Goal: Information Seeking & Learning: Get advice/opinions

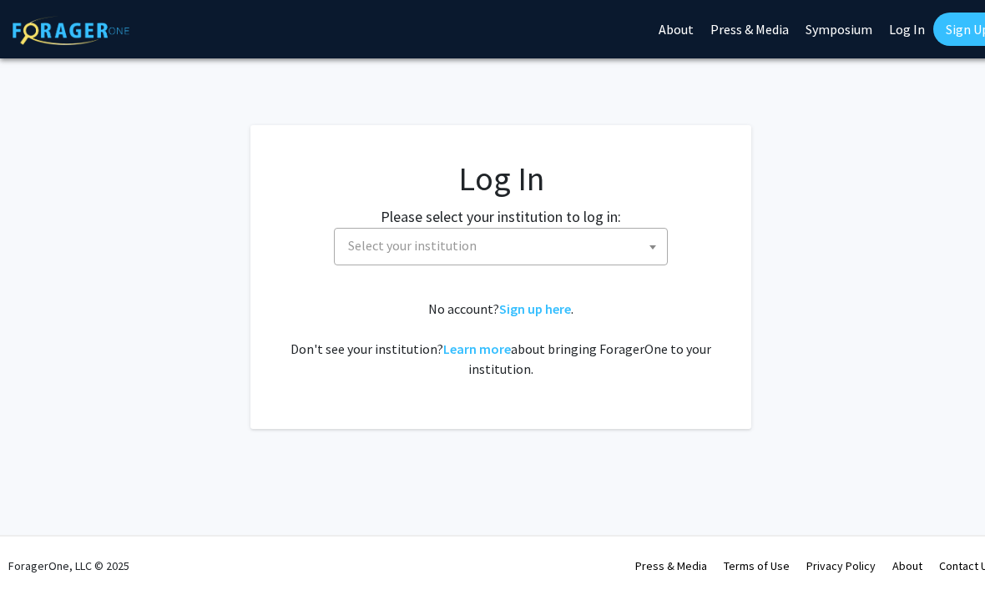
select select
click at [592, 257] on span "Select your institution" at bounding box center [503, 246] width 325 height 34
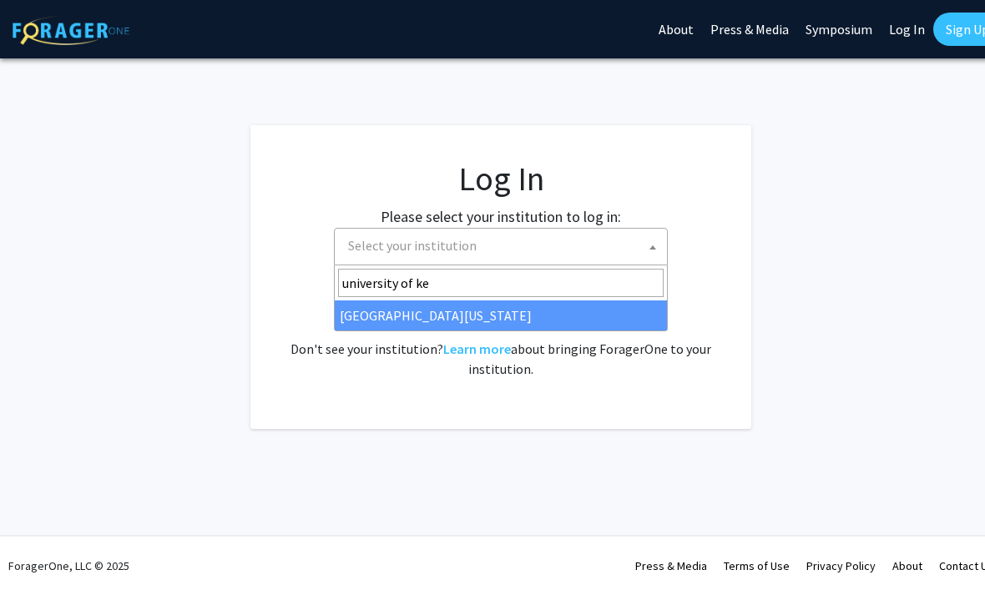
type input "university of ken"
select select "13"
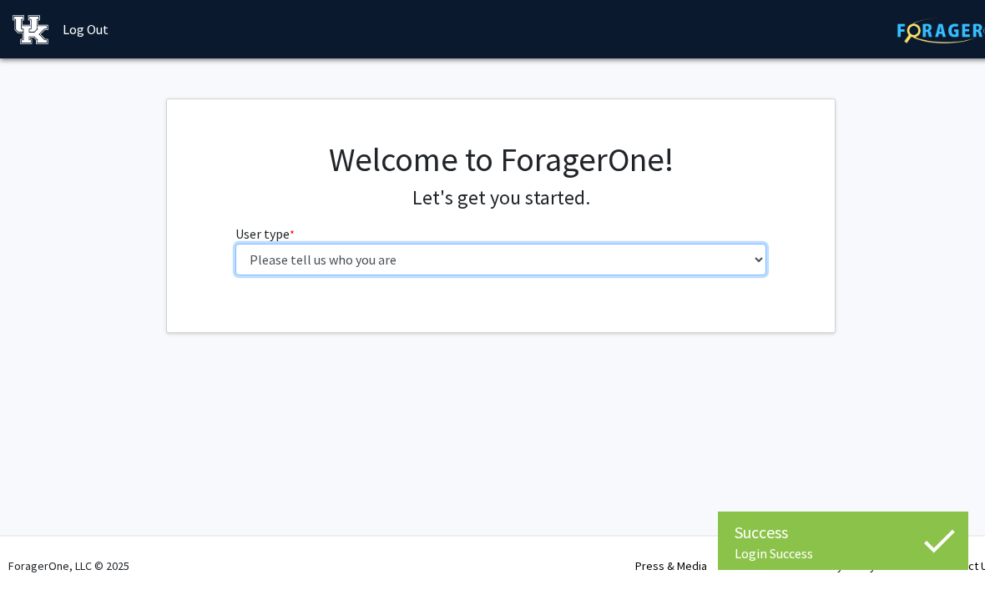
click at [763, 260] on select "Please tell us who you are Undergraduate Student Master's Student Doctoral Cand…" at bounding box center [501, 260] width 532 height 32
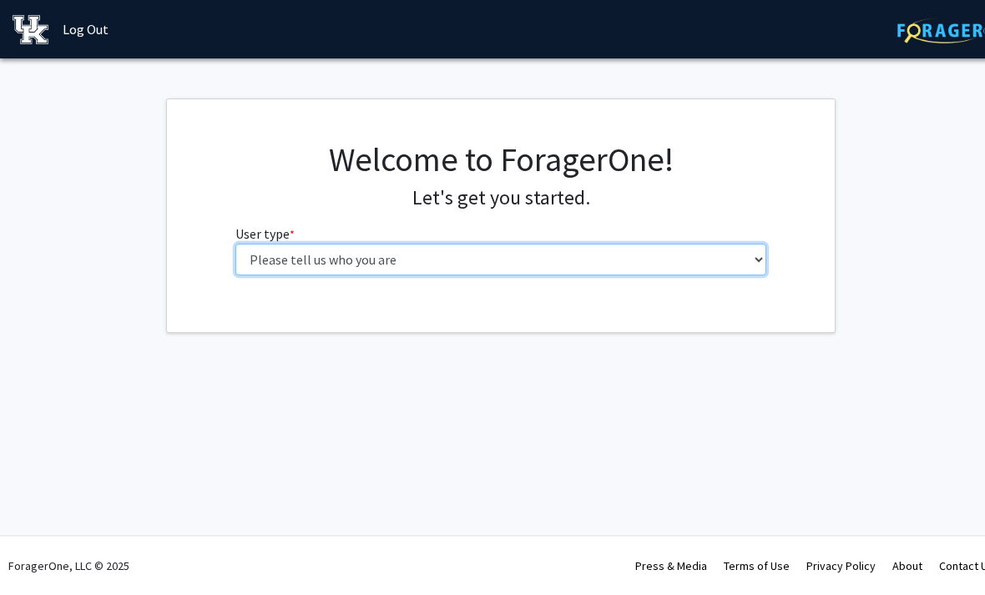
select select "1: undergrad"
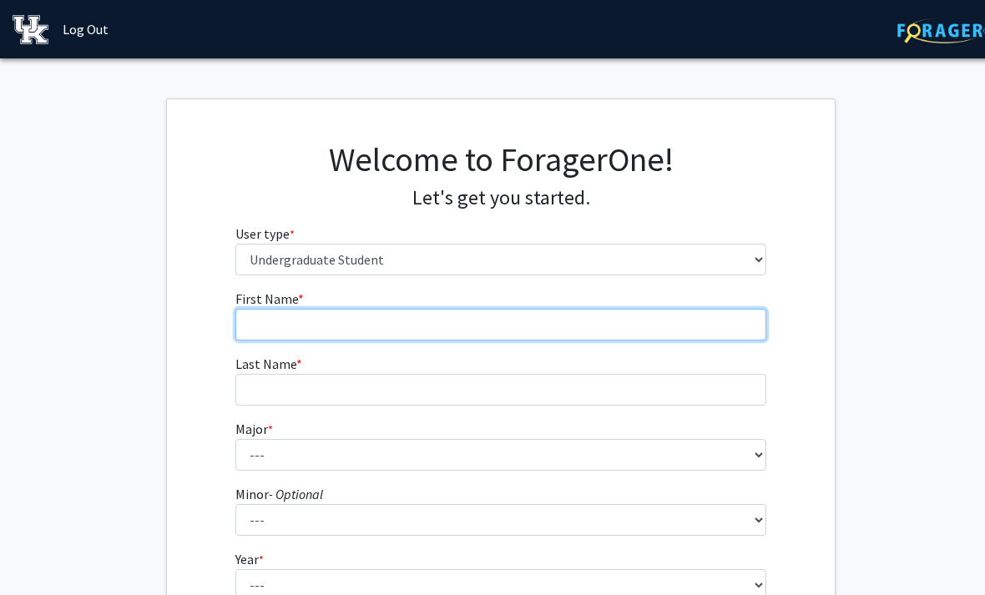
click at [712, 312] on input "First Name * required" at bounding box center [501, 325] width 532 height 32
type input "Makelah"
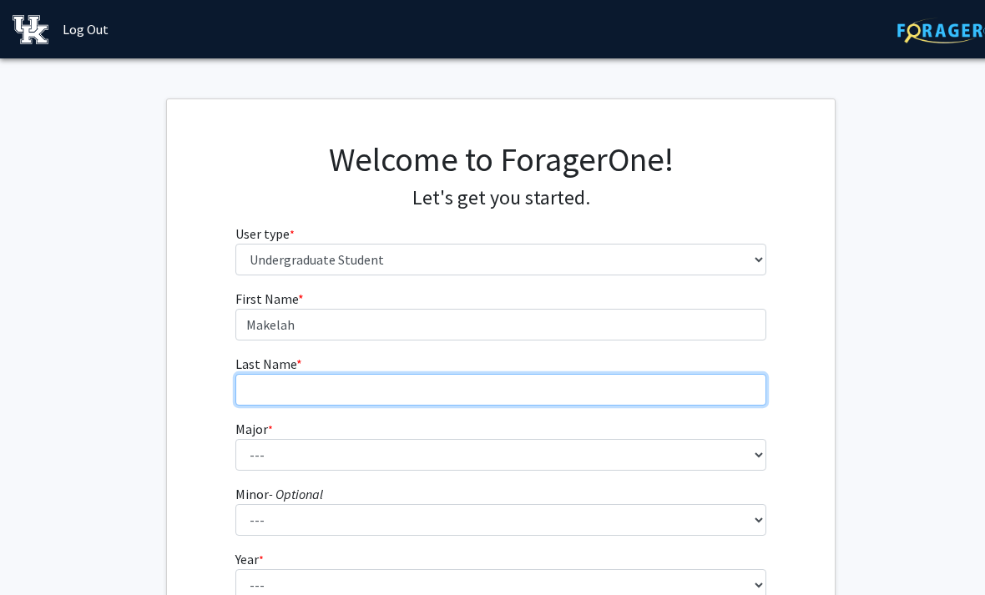
click at [475, 396] on input "Last Name * required" at bounding box center [501, 390] width 532 height 32
type input "[PERSON_NAME]"
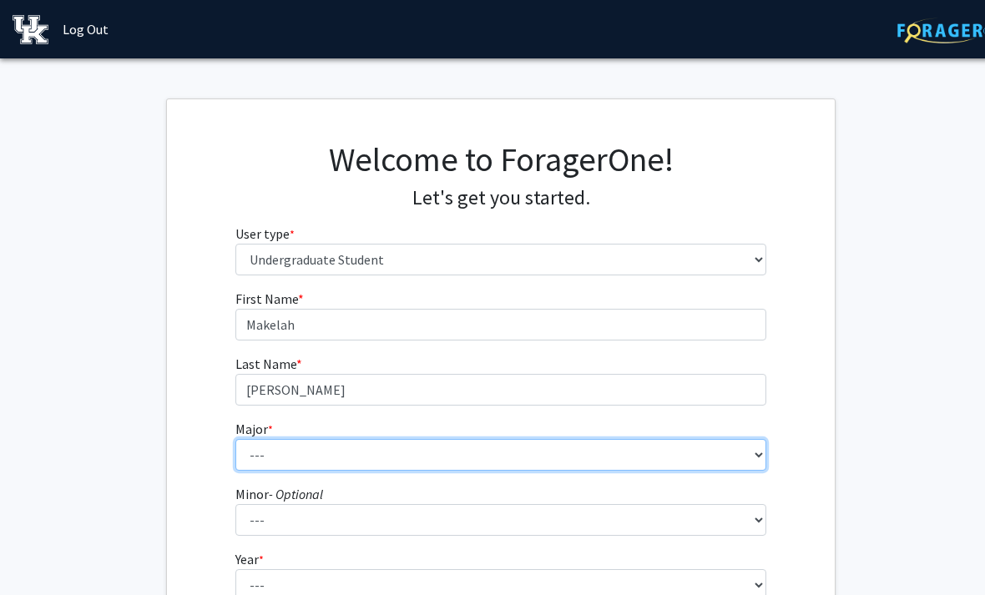
click at [717, 440] on select "--- Accounting Aerospace Engineering African American & Africana Studies Agricu…" at bounding box center [501, 455] width 532 height 32
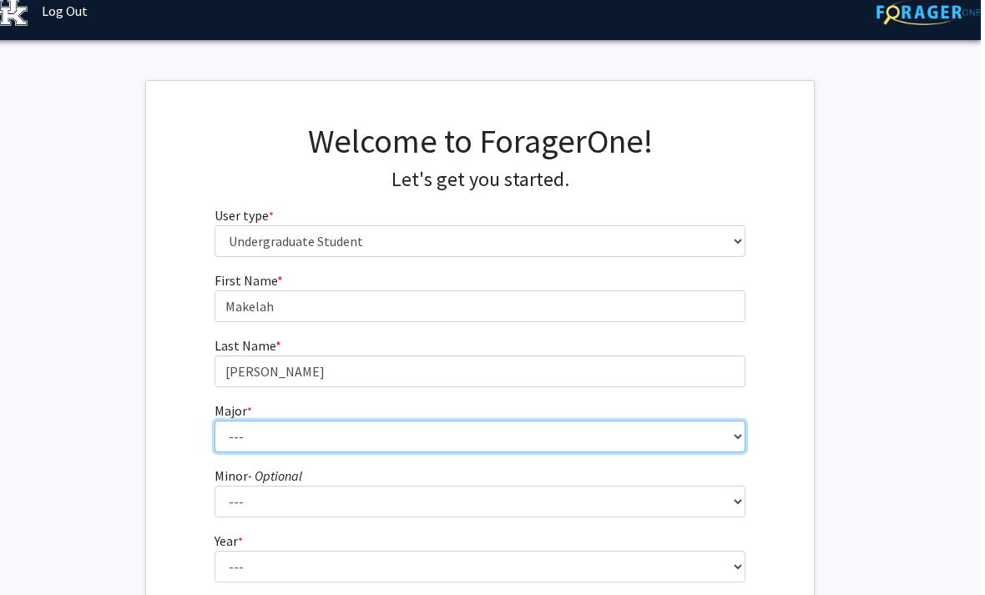
scroll to position [16, 17]
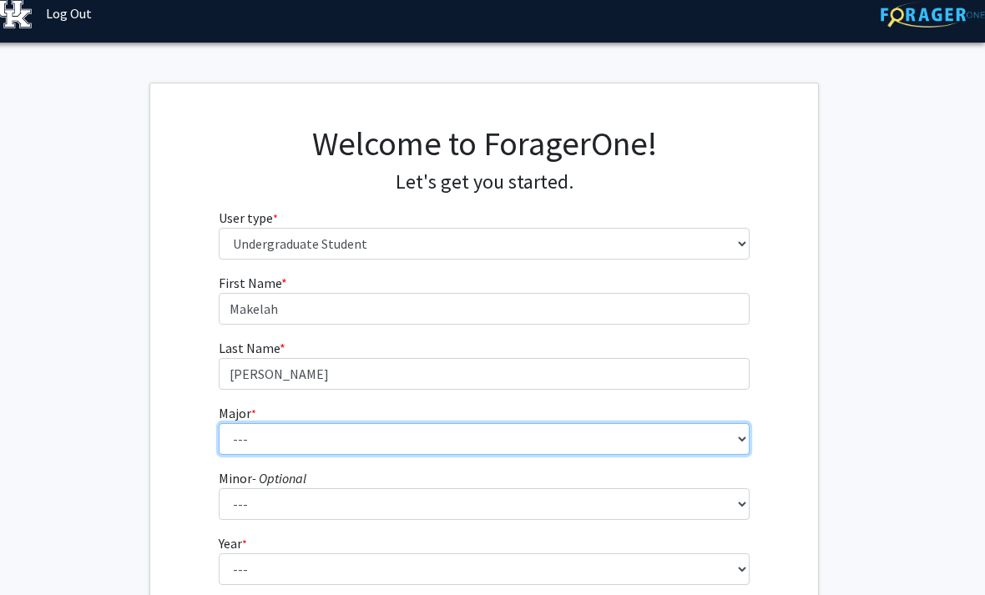
click at [529, 438] on select "--- Accounting Aerospace Engineering African American & Africana Studies Agricu…" at bounding box center [485, 439] width 532 height 32
select select "26: 863"
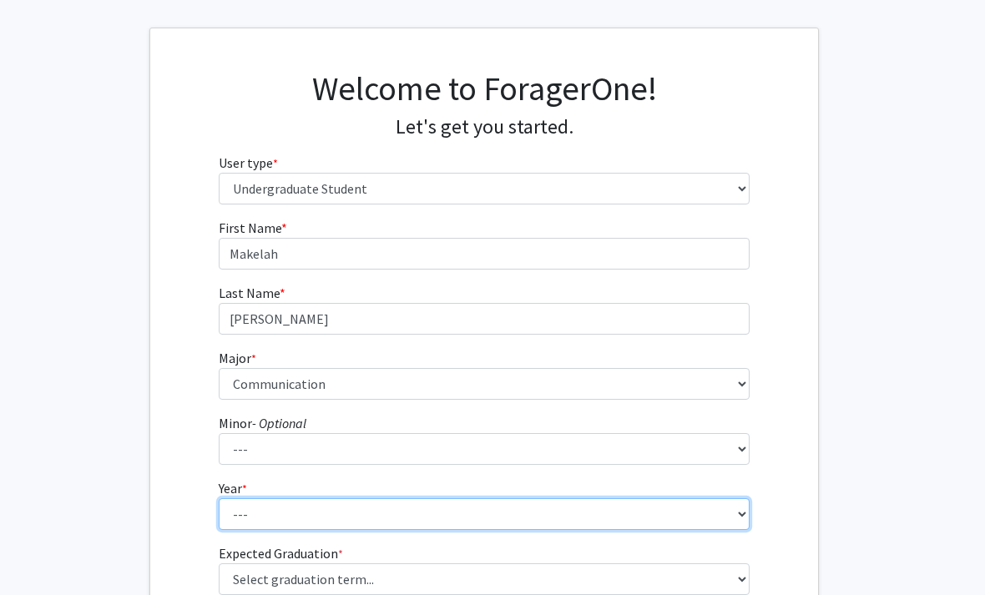
click at [494, 518] on select "--- First-year Sophomore Junior Senior Postbaccalaureate Certificate" at bounding box center [485, 515] width 532 height 32
select select "2: sophomore"
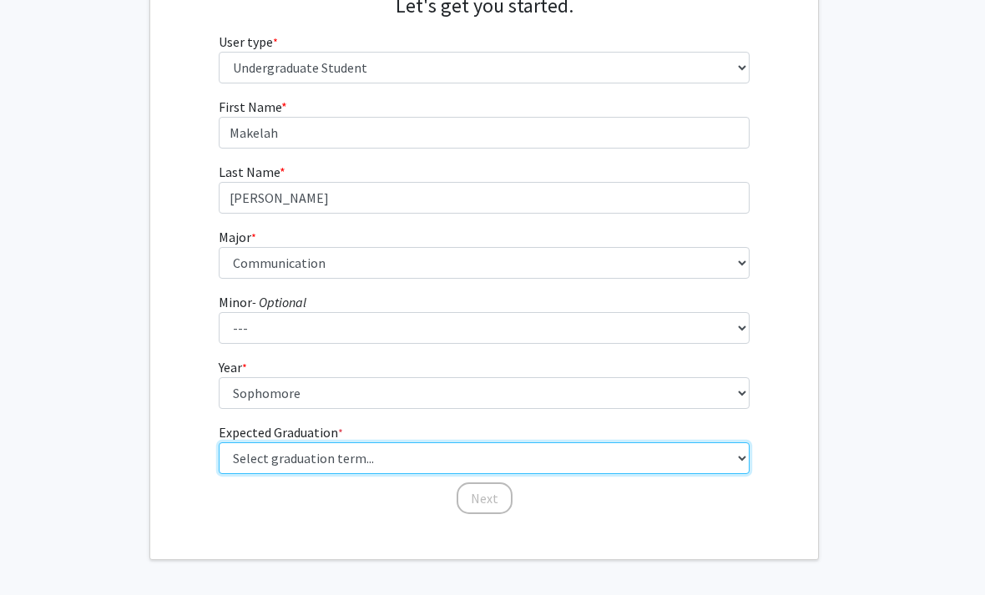
click at [467, 456] on select "Select graduation term... Spring 2025 Summer 2025 Fall 2025 Winter 2025 Spring …" at bounding box center [485, 459] width 532 height 32
select select "13: spring_2028"
click at [517, 445] on select "Select graduation term... Spring 2025 Summer 2025 Fall 2025 Winter 2025 Spring …" at bounding box center [485, 458] width 532 height 32
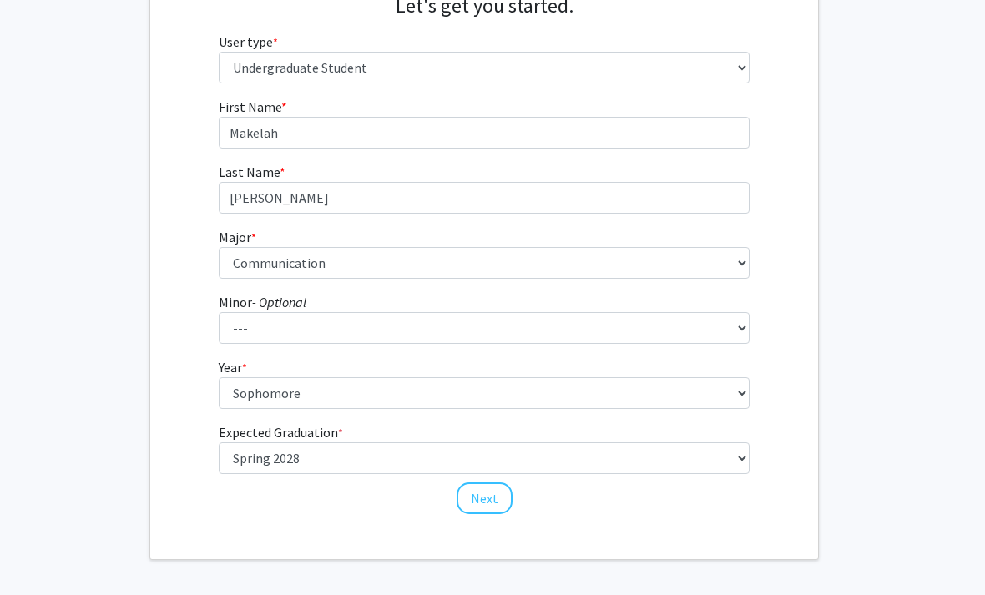
click at [495, 490] on button "Next" at bounding box center [485, 498] width 56 height 32
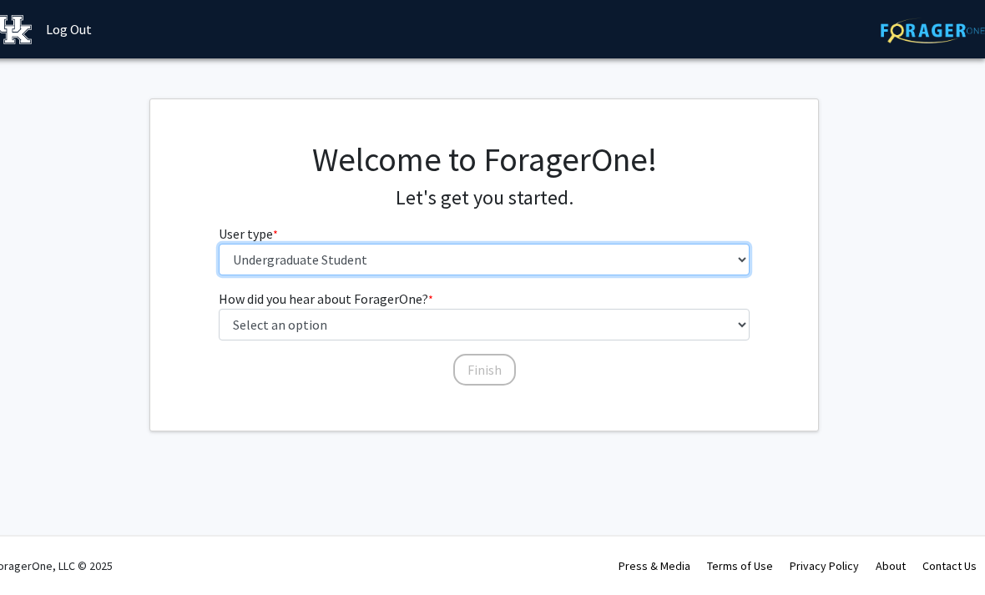
click at [522, 265] on select "Please tell us who you are Undergraduate Student Master's Student Doctoral Cand…" at bounding box center [485, 260] width 532 height 32
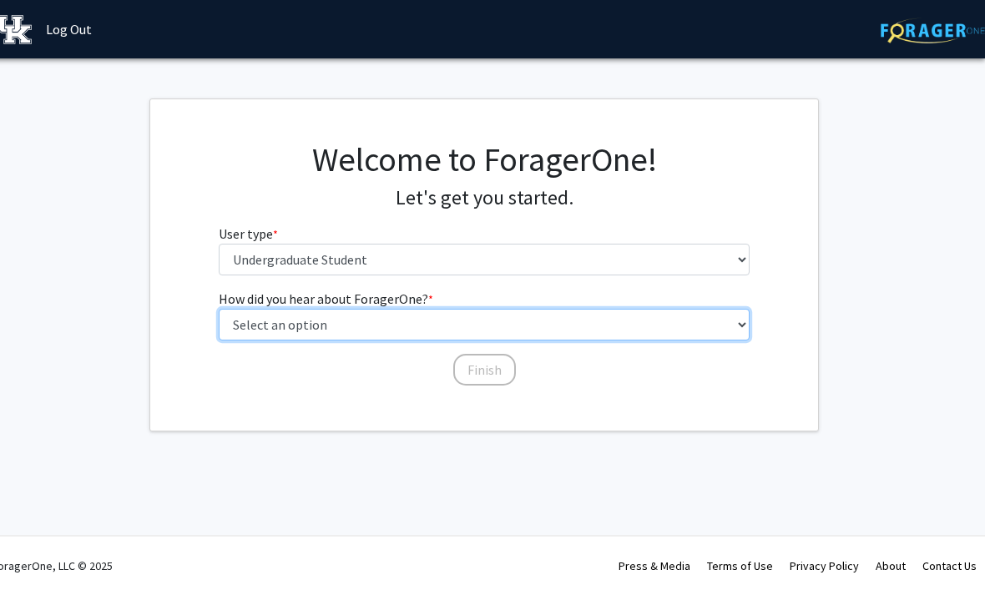
click at [540, 323] on select "Select an option Peer/student recommendation Faculty/staff recommendation Unive…" at bounding box center [485, 325] width 532 height 32
click at [552, 332] on select "Select an option Peer/student recommendation Faculty/staff recommendation Unive…" at bounding box center [485, 325] width 532 height 32
select select "1: peer_recommendation"
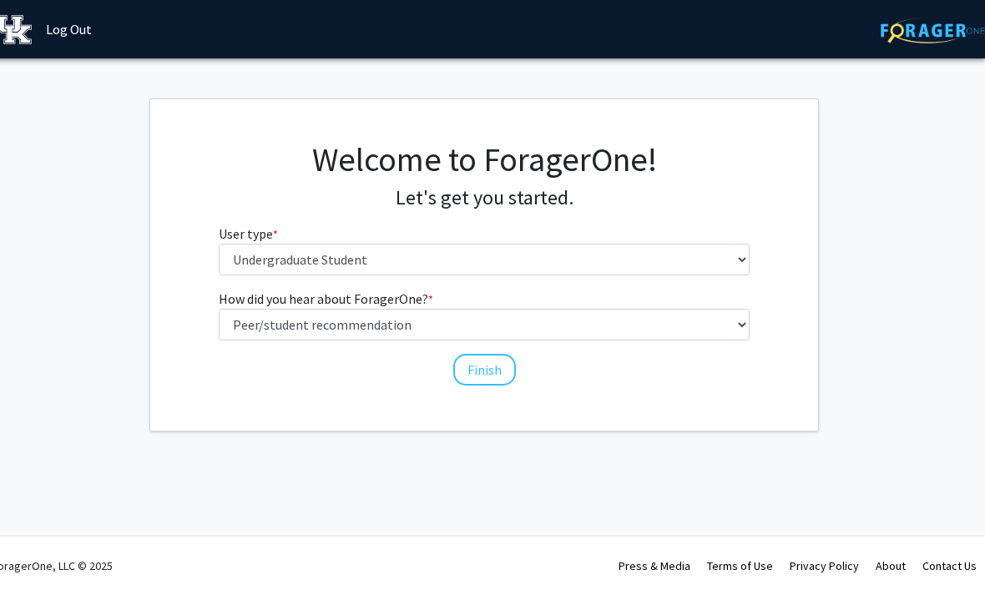
click at [501, 363] on button "Finish" at bounding box center [484, 370] width 63 height 32
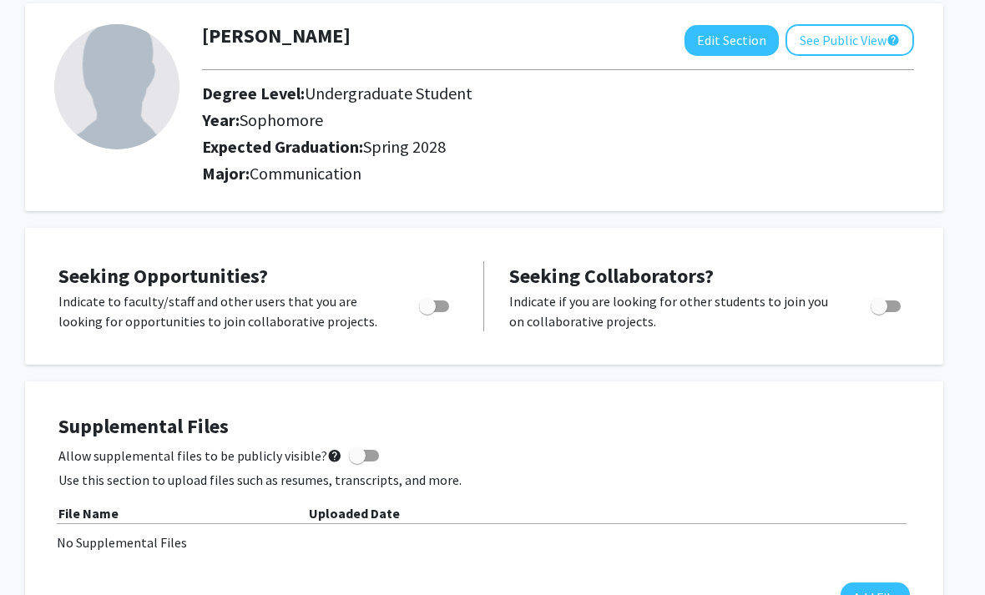
scroll to position [86, 17]
click at [133, 114] on img at bounding box center [116, 86] width 125 height 125
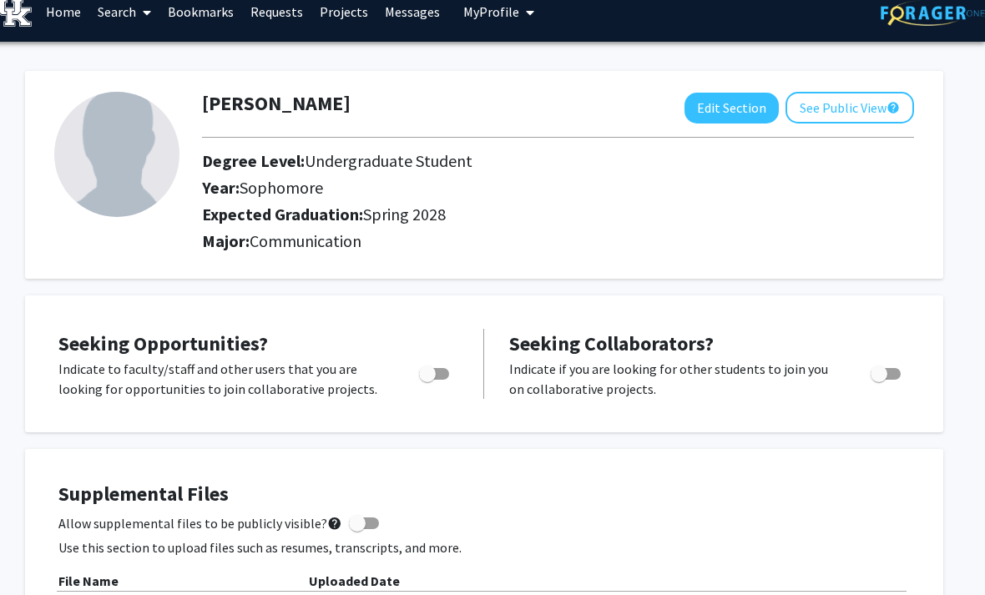
scroll to position [18, 17]
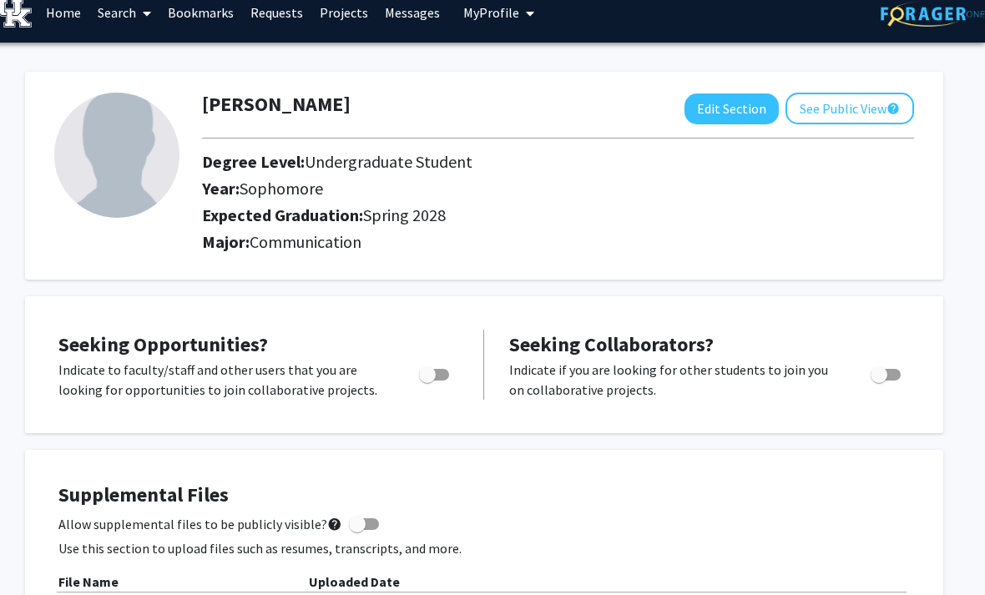
click at [731, 105] on button "Edit Section" at bounding box center [731, 108] width 94 height 31
select select "sophomore"
select select "41: spring_2028"
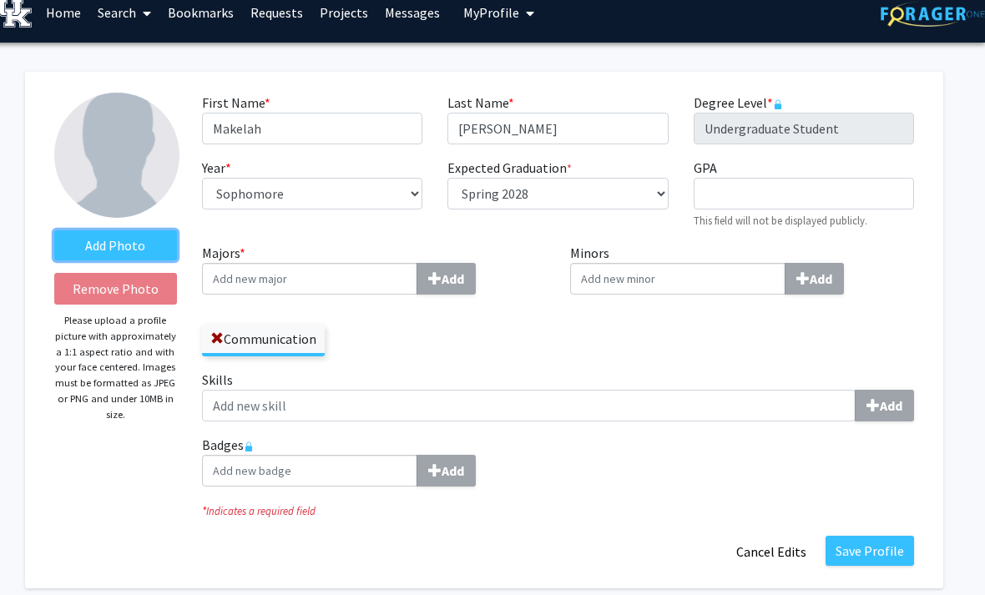
click at [141, 241] on label "Add Photo" at bounding box center [115, 245] width 123 height 30
click at [0, 0] on input "Add Photo" at bounding box center [0, 0] width 0 height 0
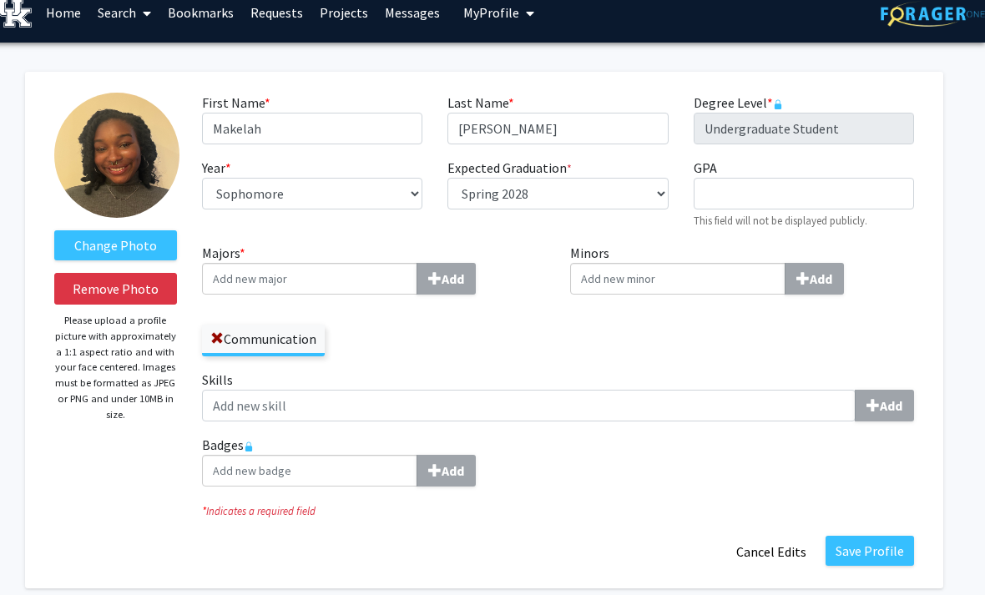
click at [369, 278] on input "Majors * Add" at bounding box center [309, 279] width 215 height 32
click at [689, 264] on input "Minors Add" at bounding box center [677, 279] width 215 height 32
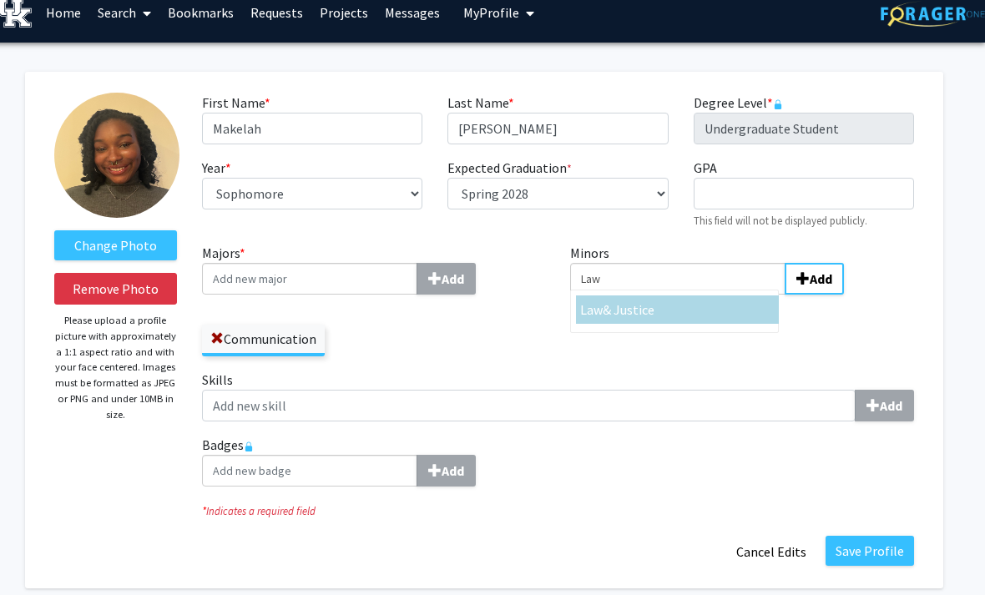
type input "Law"
click at [676, 307] on div "Law & Justice" at bounding box center [677, 310] width 194 height 20
click at [676, 295] on input "Law" at bounding box center [677, 279] width 215 height 32
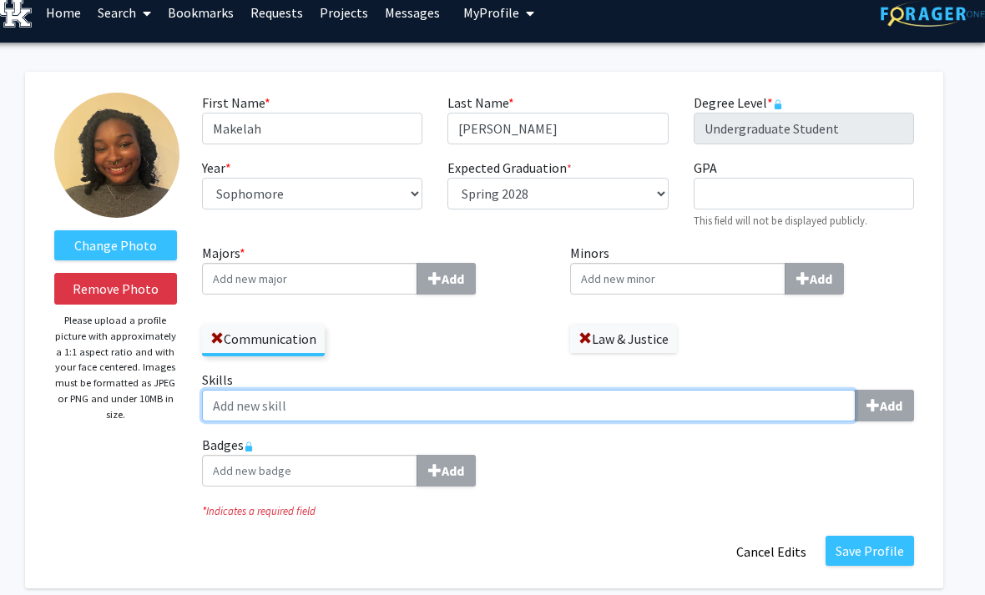
click at [629, 409] on input "Skills Add" at bounding box center [528, 406] width 653 height 32
click at [680, 410] on input "Skills Add" at bounding box center [528, 406] width 653 height 32
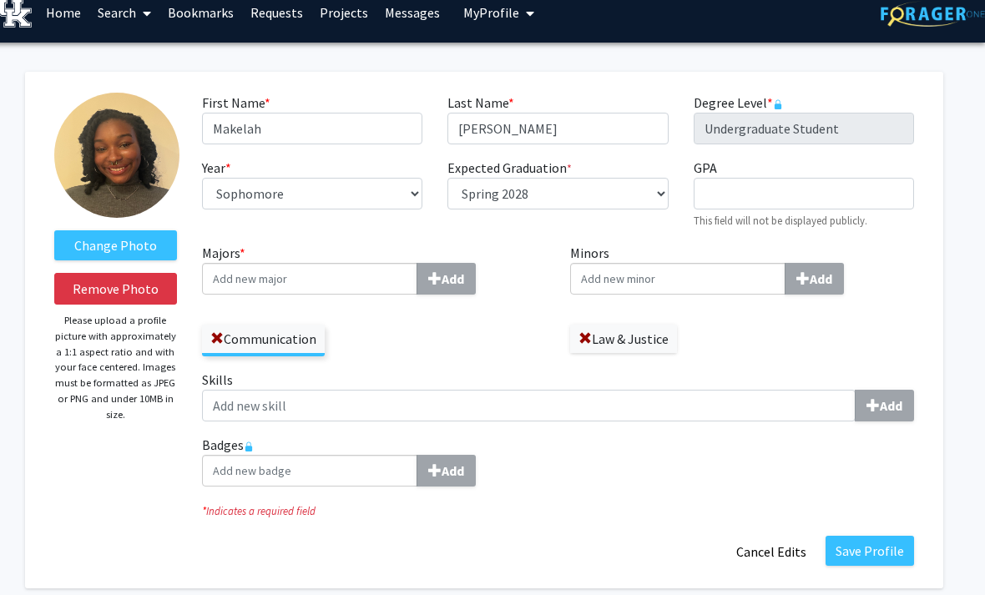
click at [702, 561] on div "Save Profile Cancel Edits" at bounding box center [557, 552] width 737 height 32
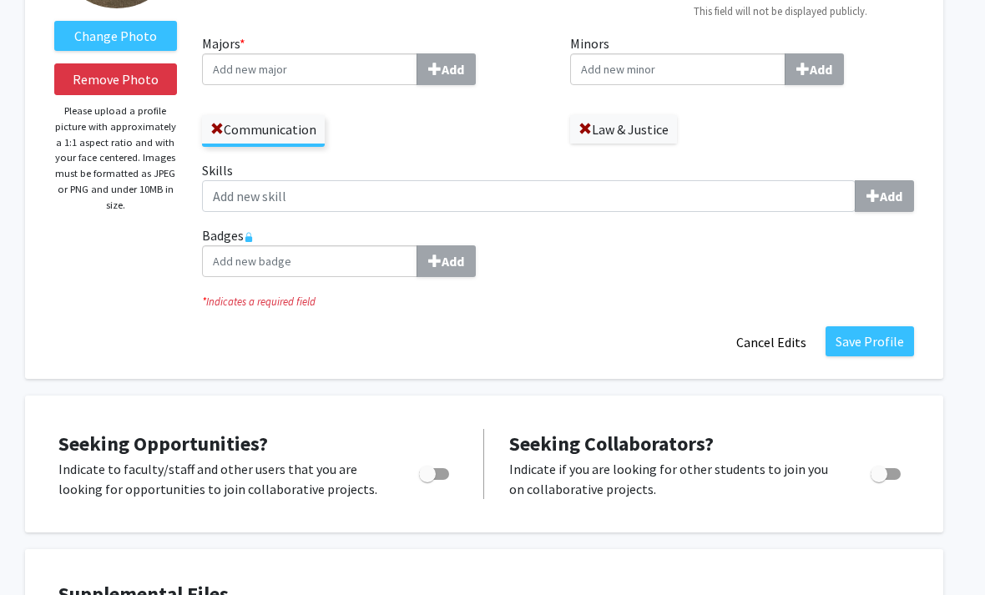
scroll to position [217, 17]
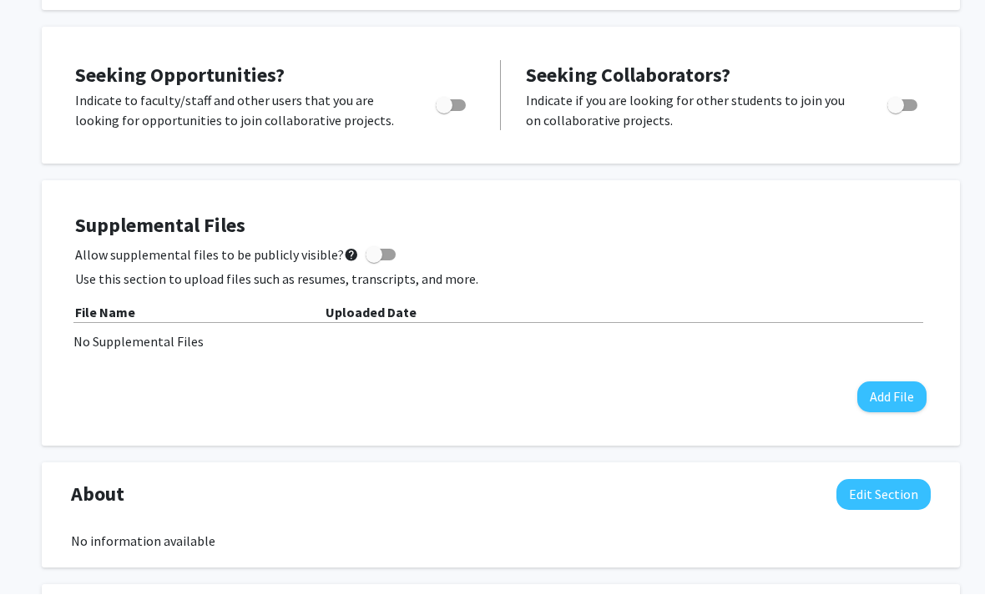
click at [892, 494] on button "Edit Section" at bounding box center [883, 495] width 94 height 31
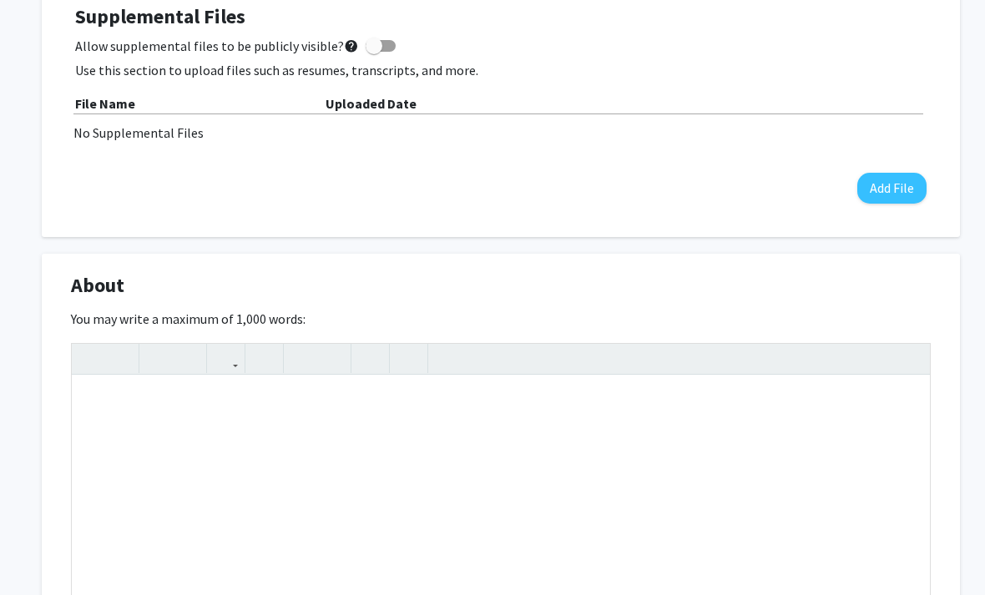
scroll to position [805, 0]
click at [734, 452] on div "Note to users with screen readers: Please deactivate our accessibility plugin f…" at bounding box center [501, 501] width 858 height 250
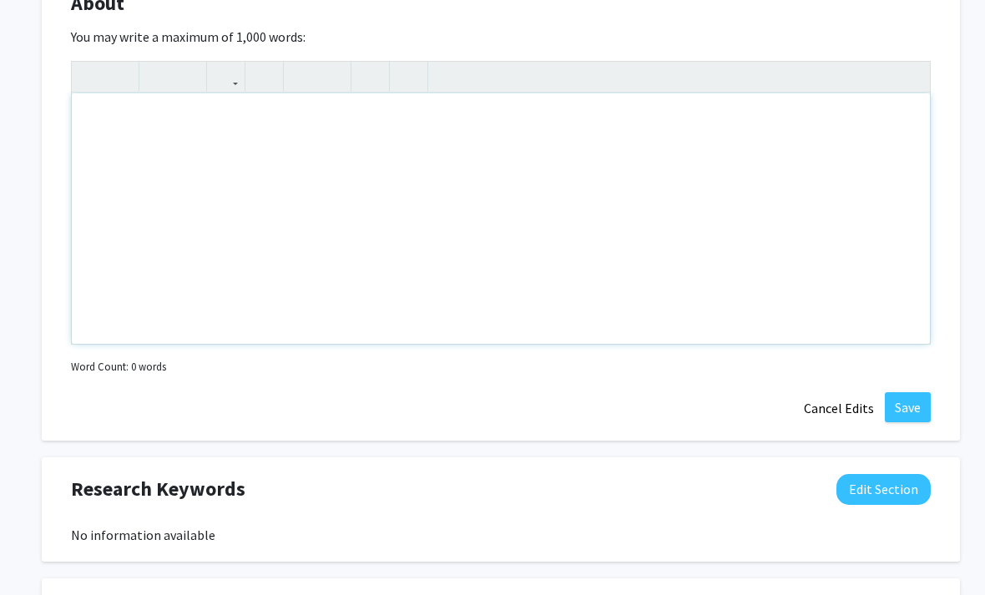
scroll to position [1087, 0]
click at [900, 493] on button "Edit Section" at bounding box center [883, 488] width 94 height 31
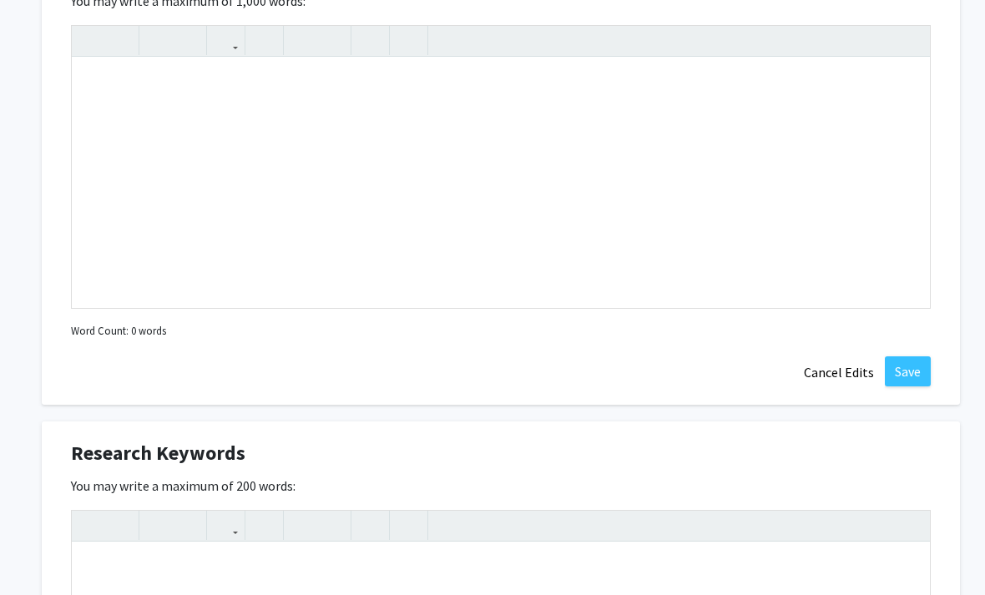
scroll to position [1143, 0]
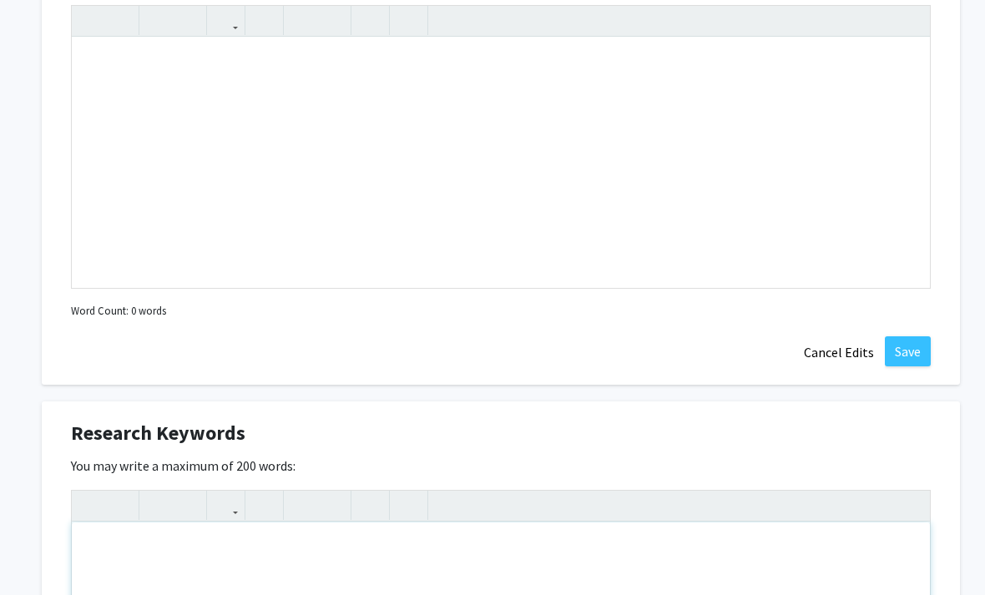
type textarea "I"
click at [295, 492] on use "button" at bounding box center [295, 492] width 0 height 0
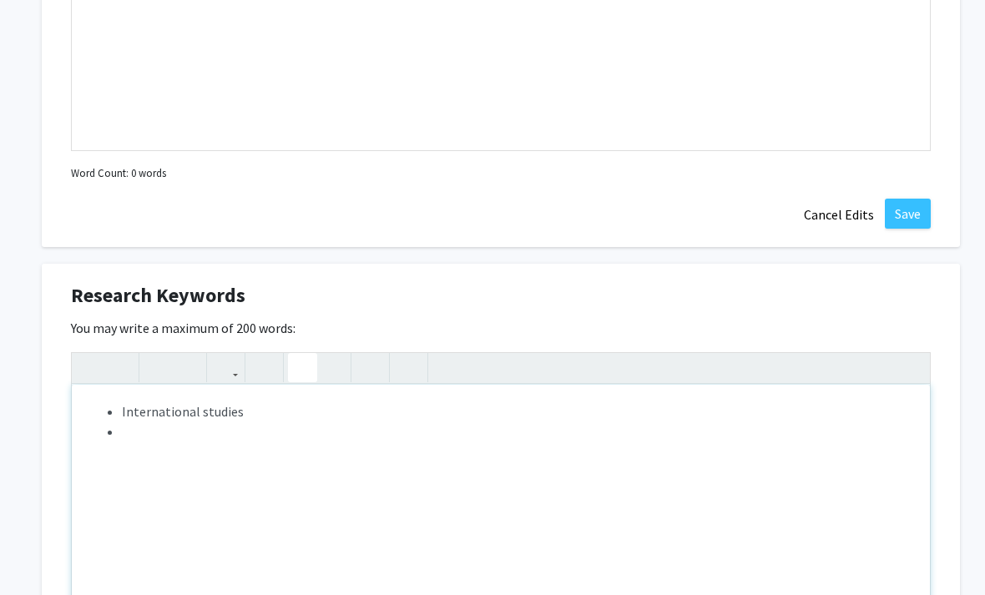
scroll to position [1280, 0]
type textarea "<ul><li>International studies</li><li>Communication</li></ul>"
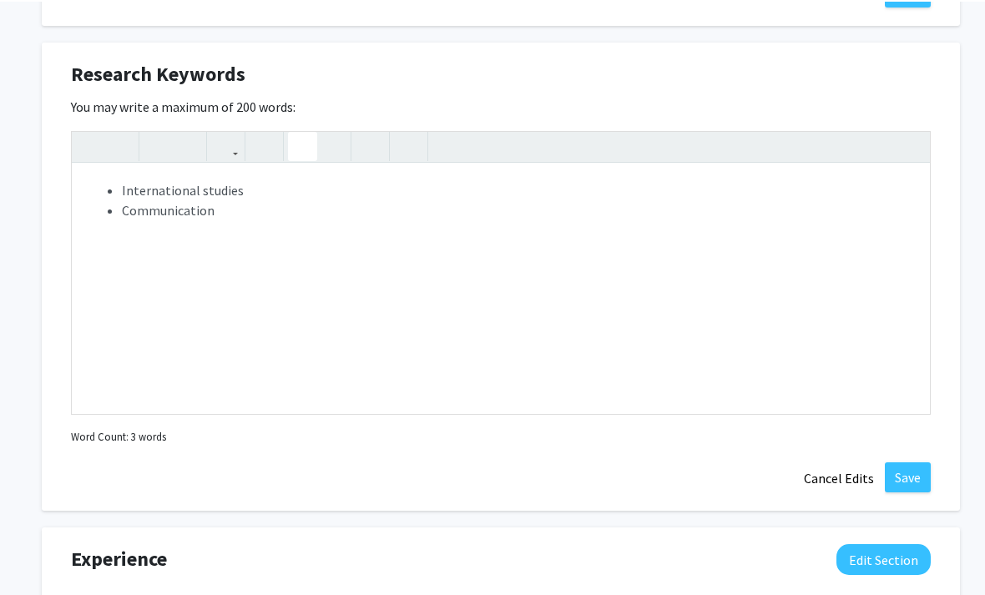
click at [915, 469] on button "Save" at bounding box center [908, 476] width 46 height 30
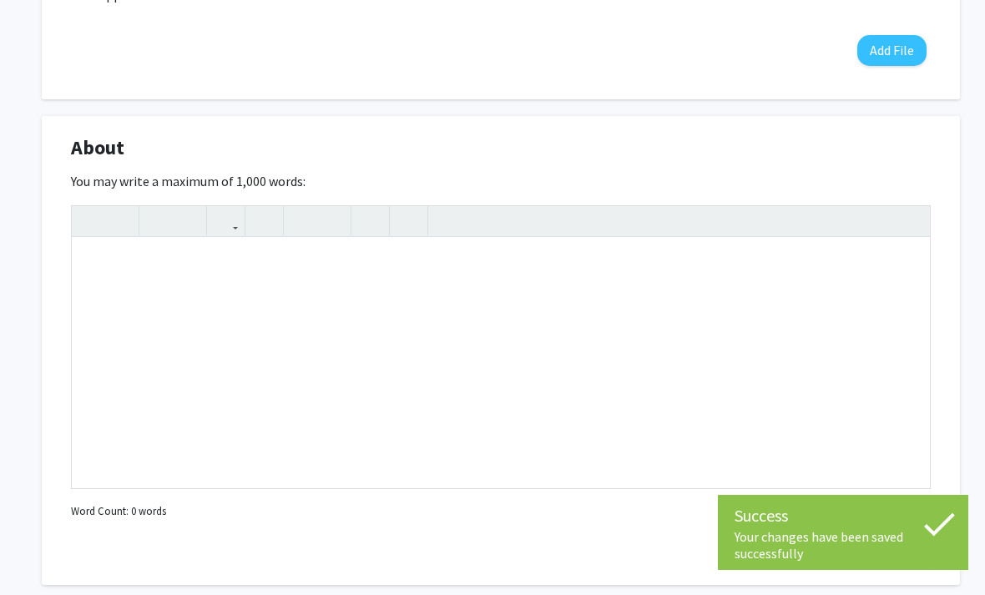
scroll to position [925, 0]
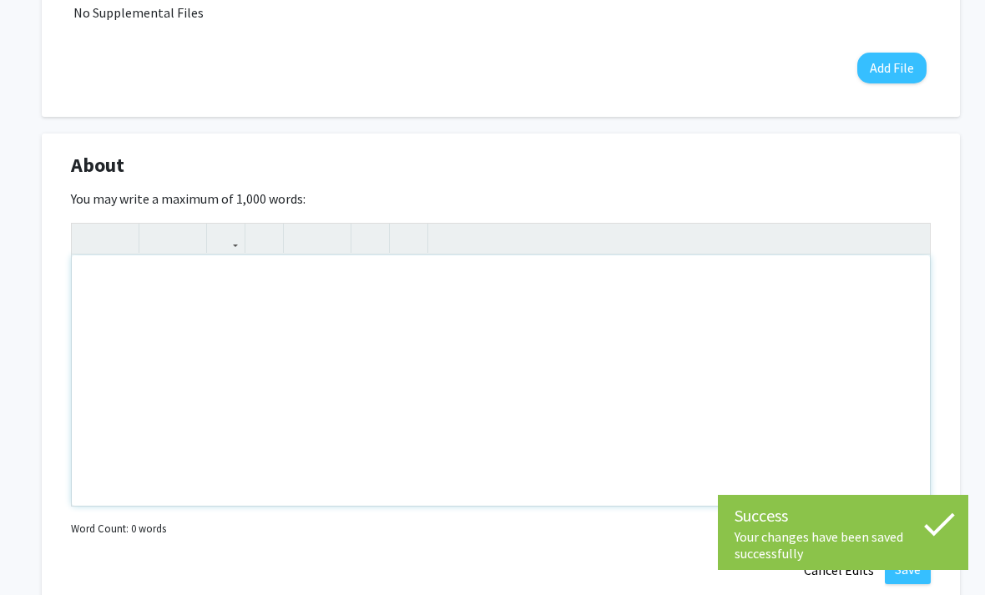
click at [663, 361] on div "Note to users with screen readers: Please deactivate our accessibility plugin f…" at bounding box center [501, 380] width 858 height 250
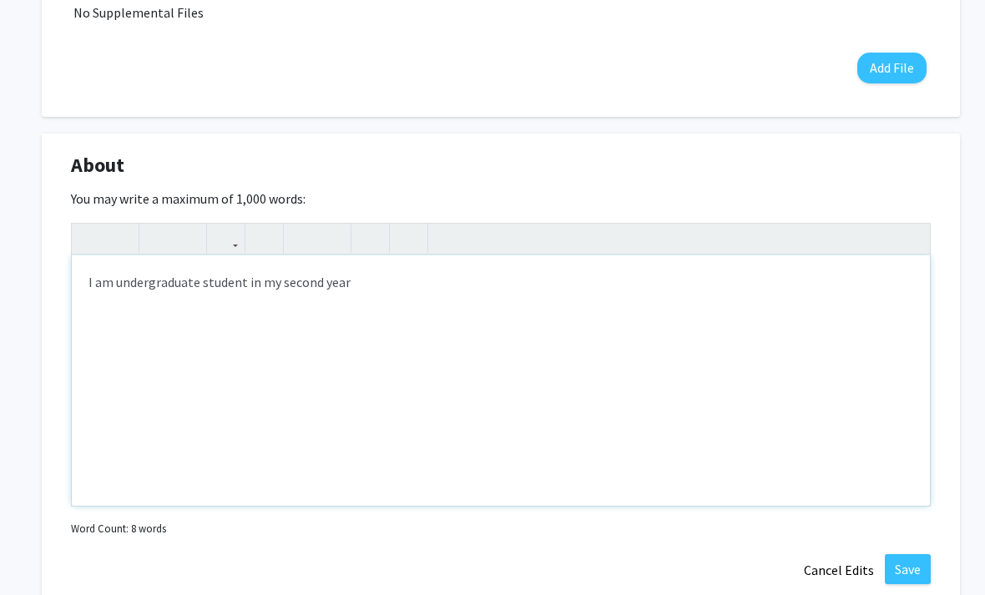
click at [246, 280] on div "I am undergraduate student in my second year" at bounding box center [501, 380] width 858 height 250
click at [526, 262] on div "I am undergraduate student at the [GEOGRAPHIC_DATA][US_STATE] in my second year" at bounding box center [501, 380] width 858 height 250
click at [529, 282] on div "I am undergraduate student at the [GEOGRAPHIC_DATA][US_STATE] in my second year" at bounding box center [501, 380] width 858 height 250
click at [741, 275] on div "I am undergraduate student at the [GEOGRAPHIC_DATA][US_STATE] in my second year…" at bounding box center [501, 380] width 858 height 250
click at [729, 280] on div "I am undergraduate student at the [GEOGRAPHIC_DATA][US_STATE] in my second year…" at bounding box center [501, 380] width 858 height 250
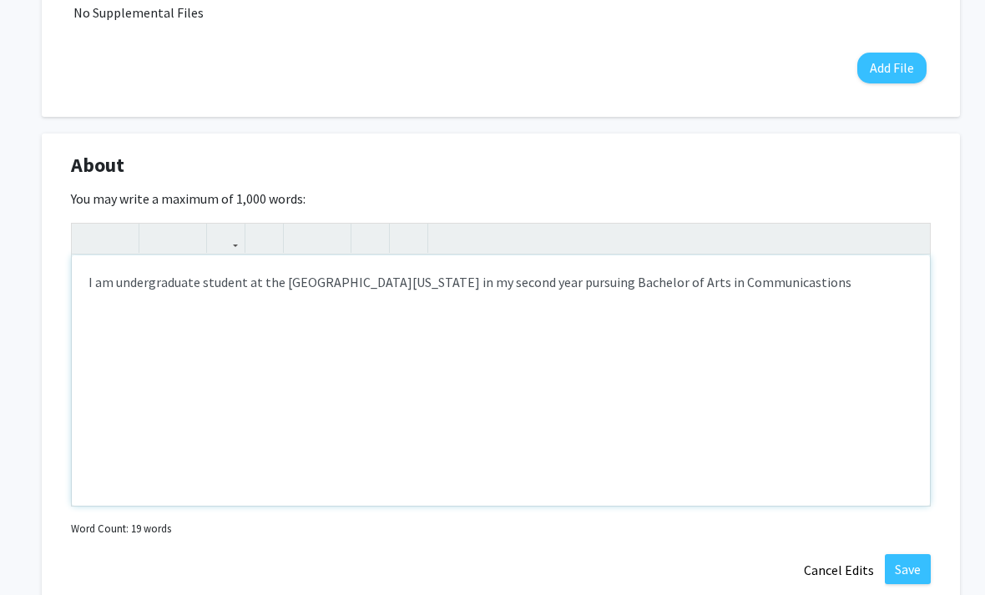
click at [731, 278] on div "I am undergraduate student at the [GEOGRAPHIC_DATA][US_STATE] in my second year…" at bounding box center [501, 380] width 858 height 250
click at [789, 280] on div "I am undergraduate student at the [GEOGRAPHIC_DATA][US_STATE] in my second year…" at bounding box center [501, 380] width 858 height 250
click at [866, 280] on div "I am undergraduate student at the [GEOGRAPHIC_DATA][US_STATE] in my second year…" at bounding box center [501, 380] width 858 height 250
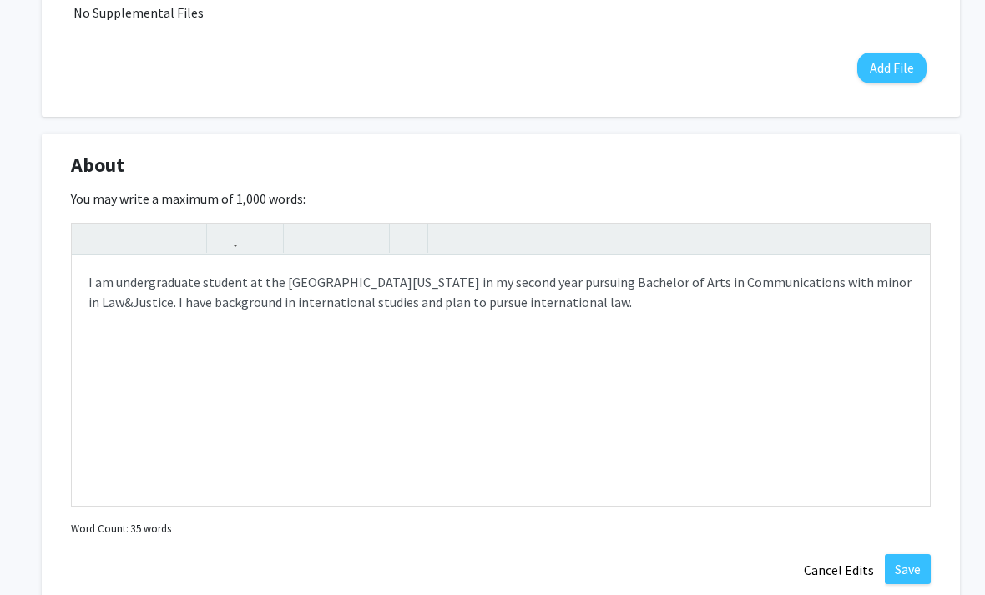
click at [907, 564] on button "Save" at bounding box center [908, 569] width 46 height 30
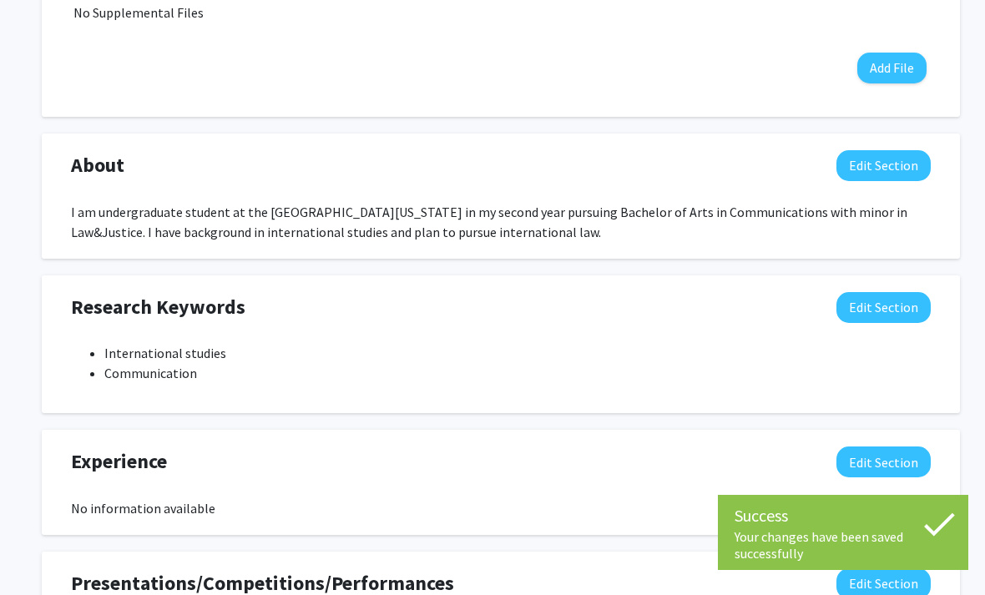
click at [896, 161] on button "Edit Section" at bounding box center [883, 165] width 94 height 31
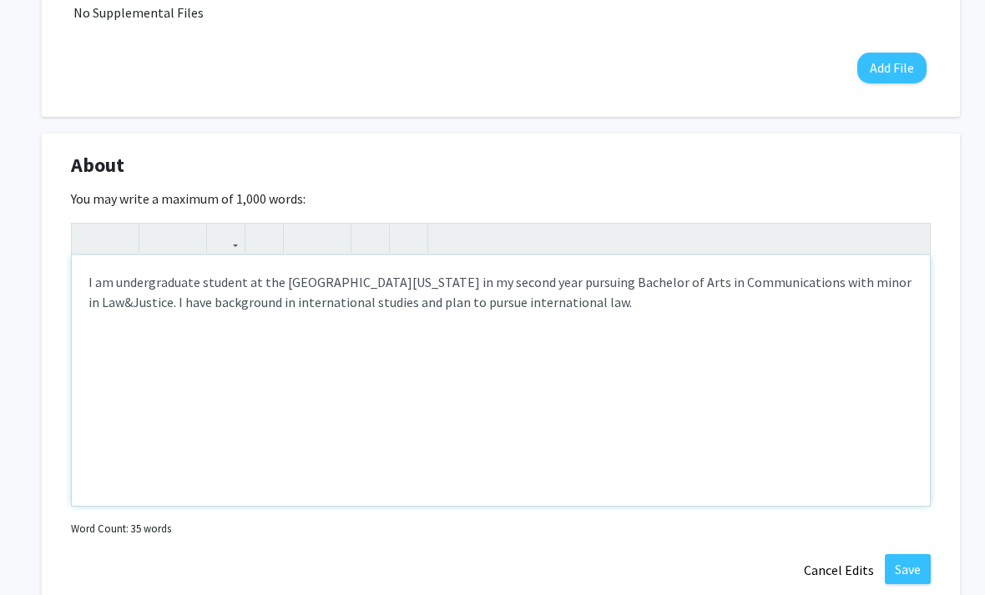
click at [680, 319] on div "I am undergraduate student at the [GEOGRAPHIC_DATA][US_STATE] in my second year…" at bounding box center [501, 380] width 858 height 250
click at [435, 289] on div "I am undergraduate student at the [GEOGRAPHIC_DATA][US_STATE] in my second year…" at bounding box center [501, 381] width 858 height 250
click at [648, 302] on div "I am undergraduate student at the [GEOGRAPHIC_DATA][US_STATE] in my second year…" at bounding box center [501, 381] width 858 height 250
click at [406, 294] on div "I am undergraduate student at the [GEOGRAPHIC_DATA][US_STATE] in my second year…" at bounding box center [501, 381] width 858 height 250
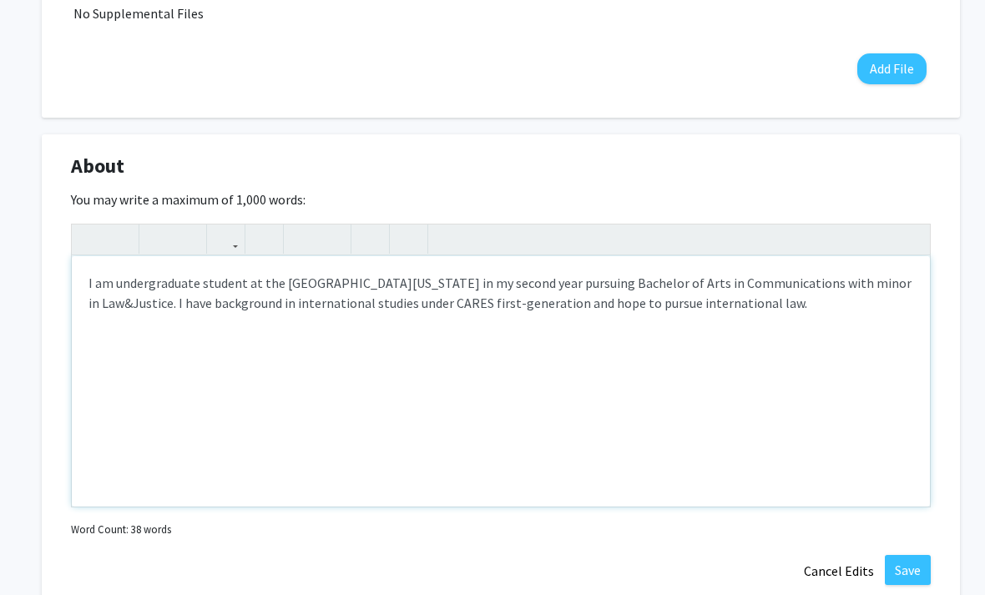
click at [822, 310] on div "I am undergraduate student at the [GEOGRAPHIC_DATA][US_STATE] in my second year…" at bounding box center [501, 381] width 858 height 250
type textarea "I am undergraduate student at the [GEOGRAPHIC_DATA][US_STATE] in my second year…"
click at [912, 560] on button "Save" at bounding box center [908, 570] width 46 height 30
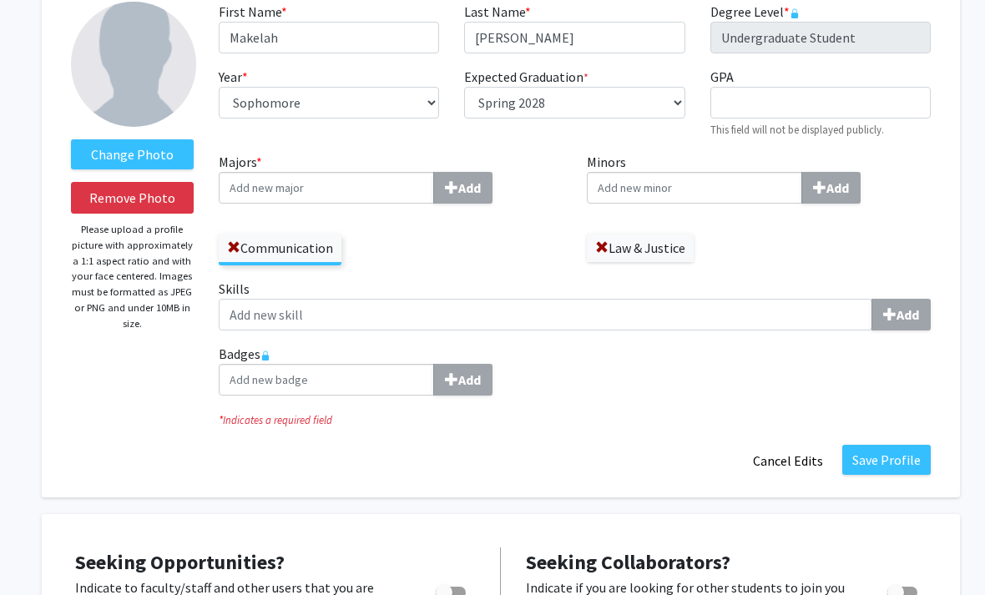
scroll to position [67, 0]
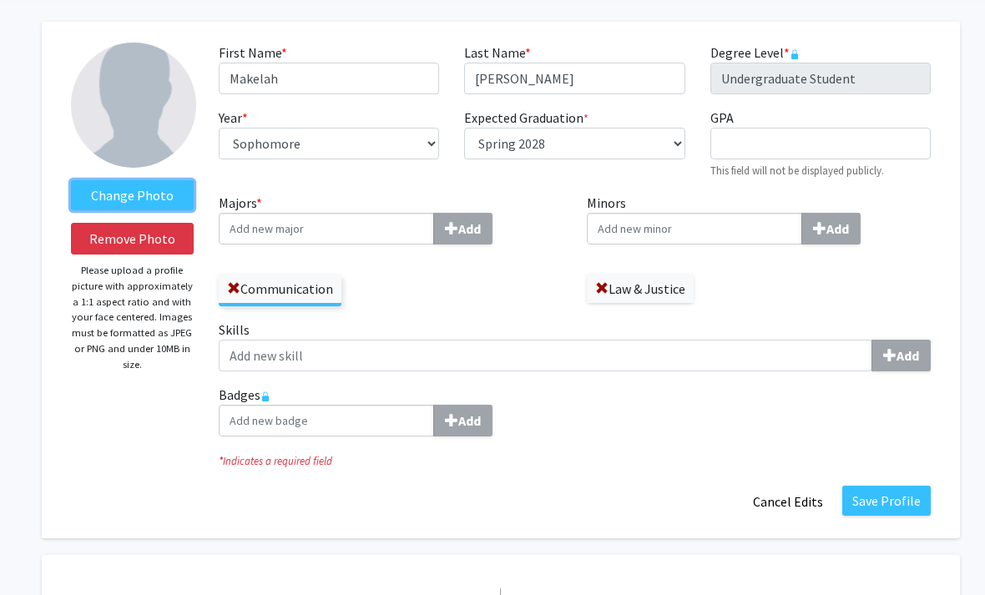
click at [181, 189] on label "Change Photo" at bounding box center [132, 196] width 123 height 30
click at [0, 0] on input "Change Photo" at bounding box center [0, 0] width 0 height 0
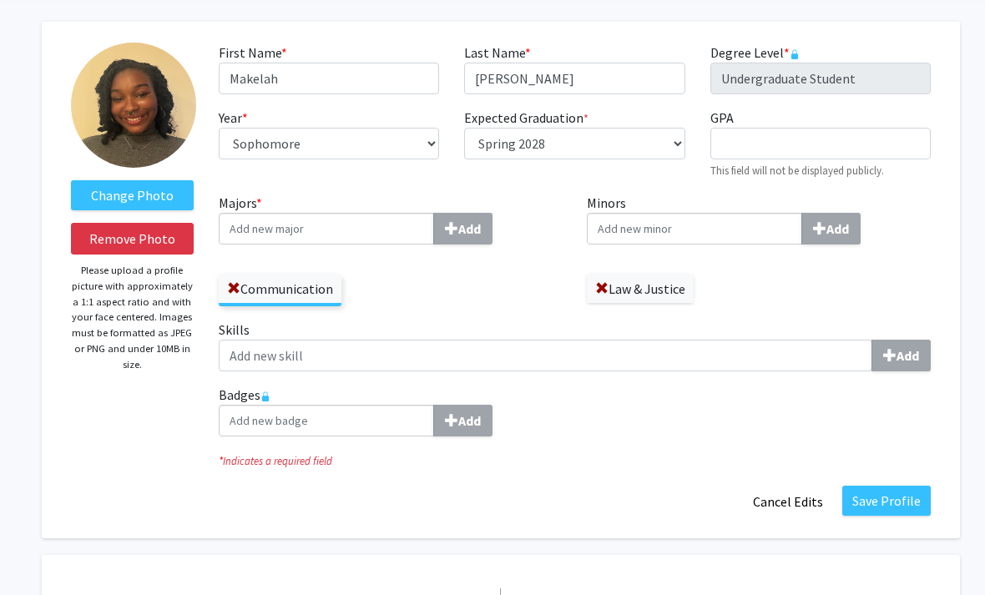
click at [911, 495] on button "Save Profile" at bounding box center [886, 501] width 88 height 30
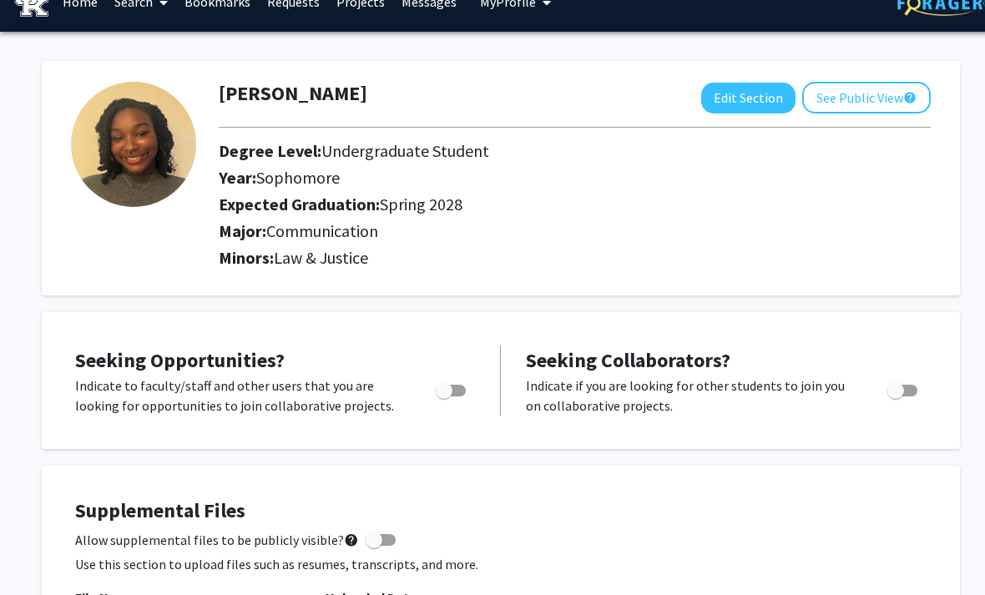
scroll to position [0, 0]
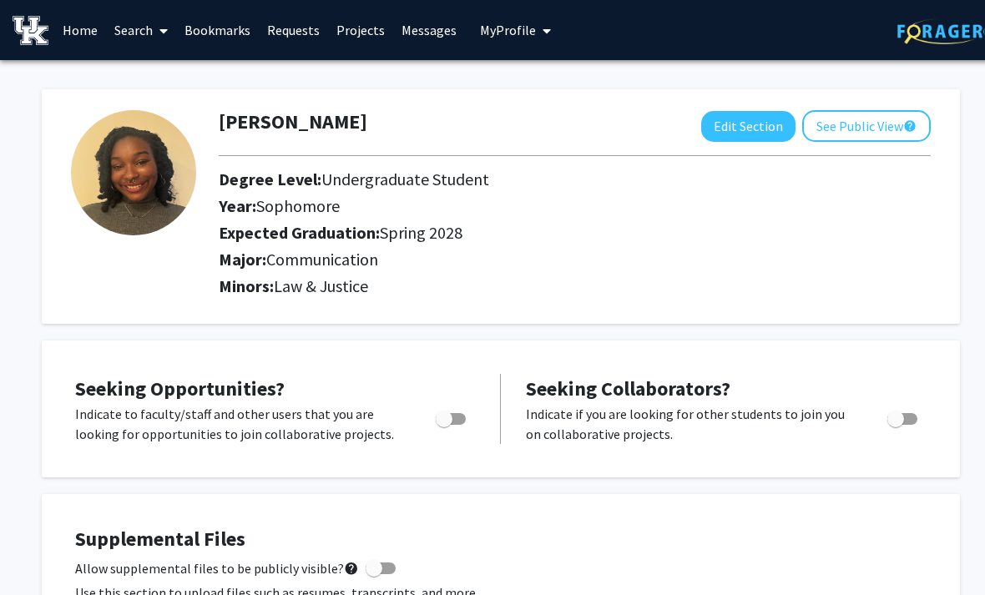
click at [131, 37] on link "Search" at bounding box center [141, 30] width 70 height 58
click at [214, 80] on span "Faculty/Staff" at bounding box center [167, 76] width 123 height 33
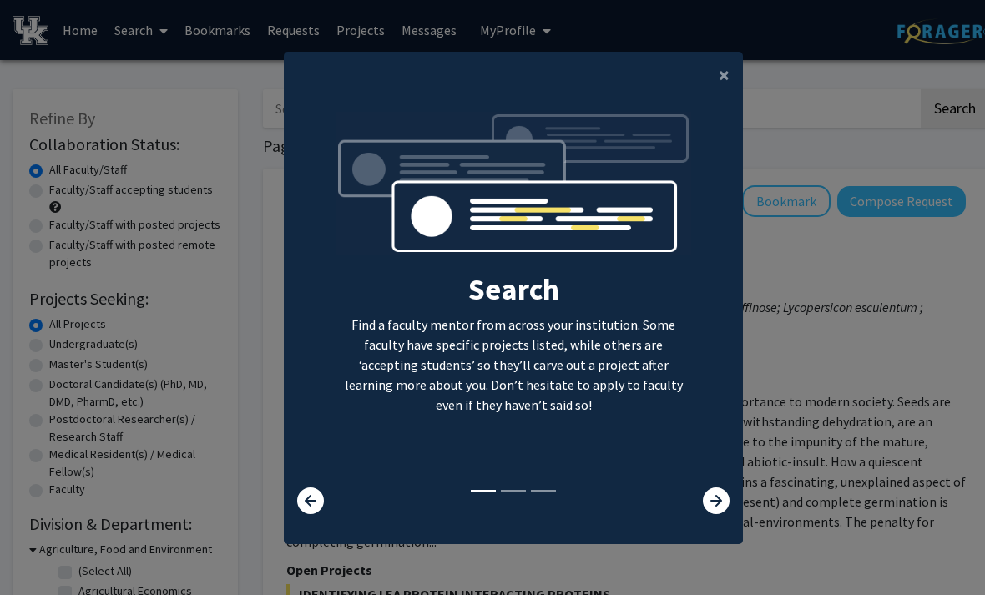
click at [721, 514] on icon at bounding box center [716, 500] width 27 height 27
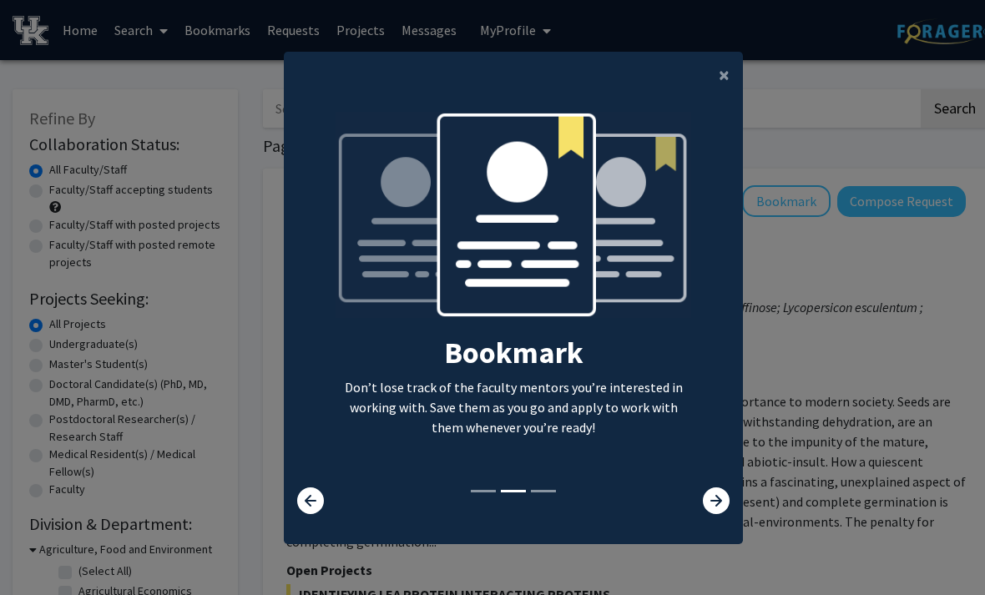
click at [721, 514] on icon at bounding box center [716, 500] width 27 height 27
click at [720, 514] on icon at bounding box center [716, 500] width 27 height 27
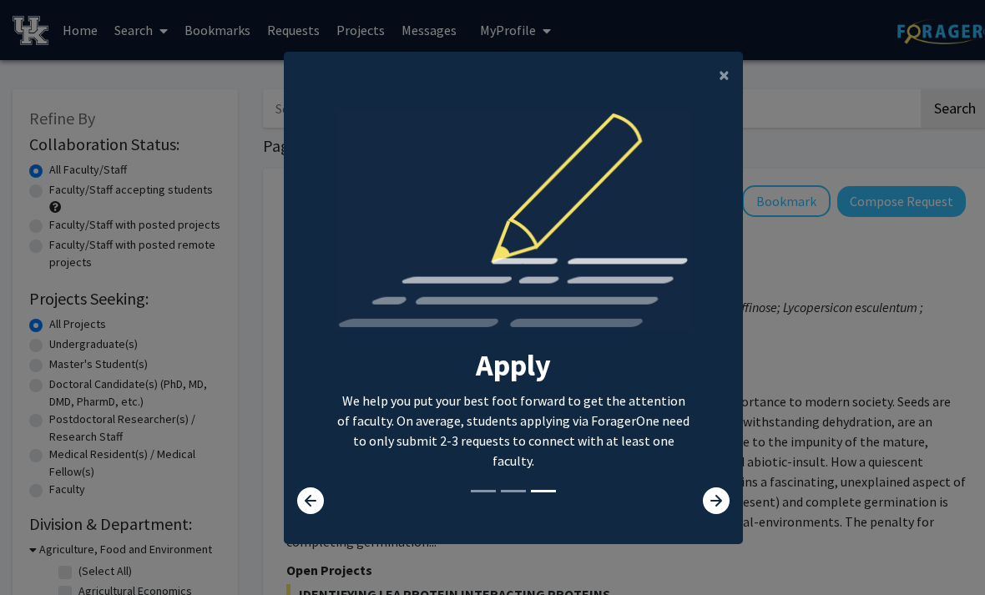
click at [721, 514] on icon at bounding box center [716, 500] width 27 height 27
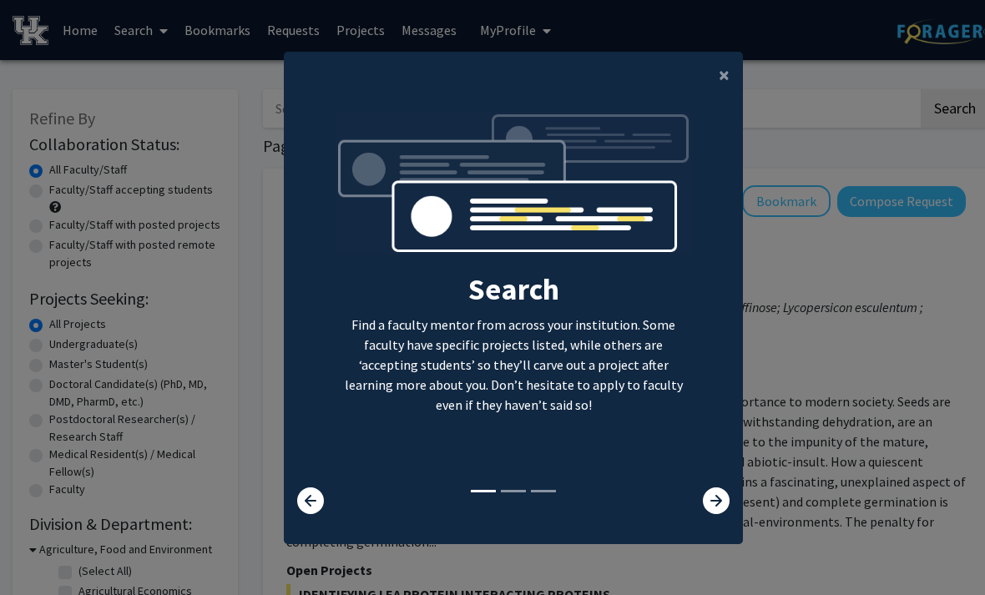
click at [721, 514] on icon at bounding box center [716, 500] width 27 height 27
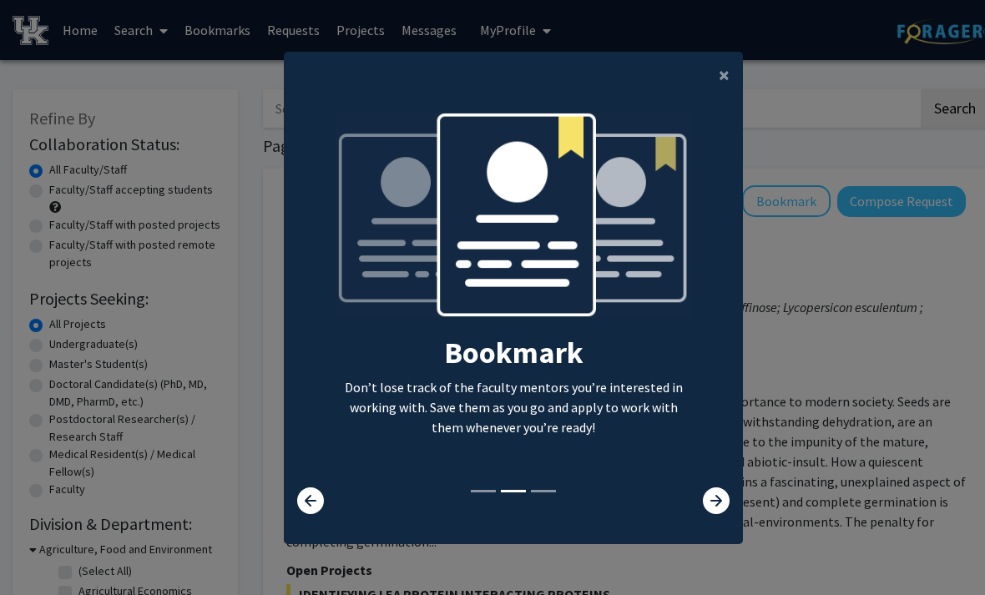
click at [722, 88] on span "×" at bounding box center [724, 75] width 11 height 26
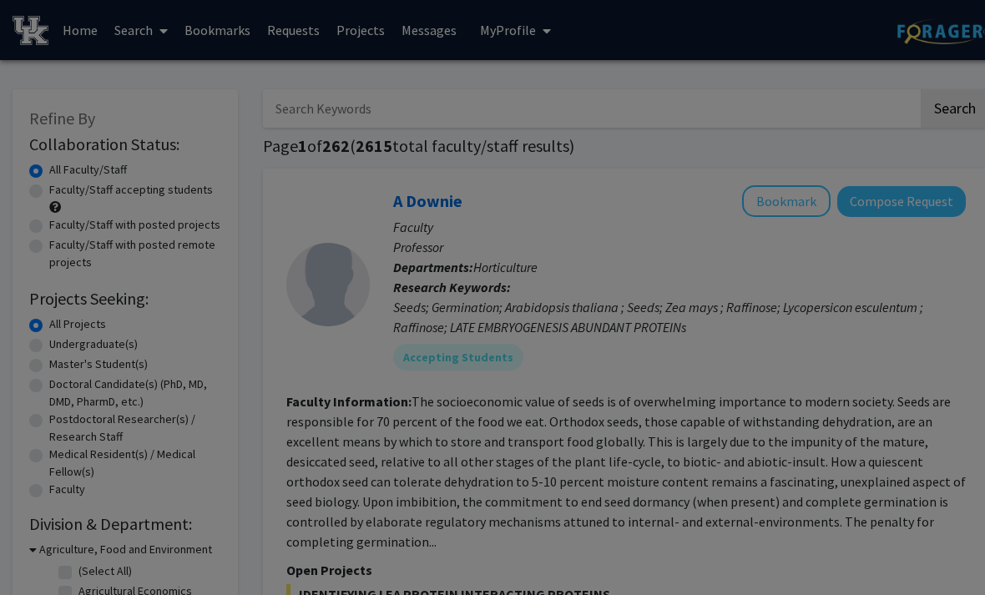
click at [739, 93] on div "Search Find a faculty mentor from across your institution. Some faculty have sp…" at bounding box center [513, 162] width 457 height 376
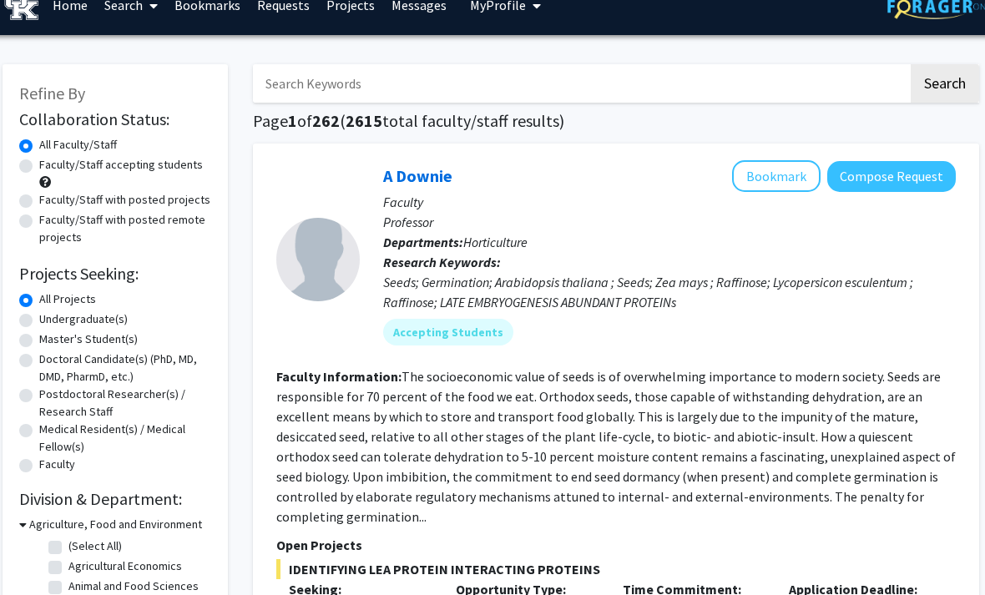
scroll to position [24, 17]
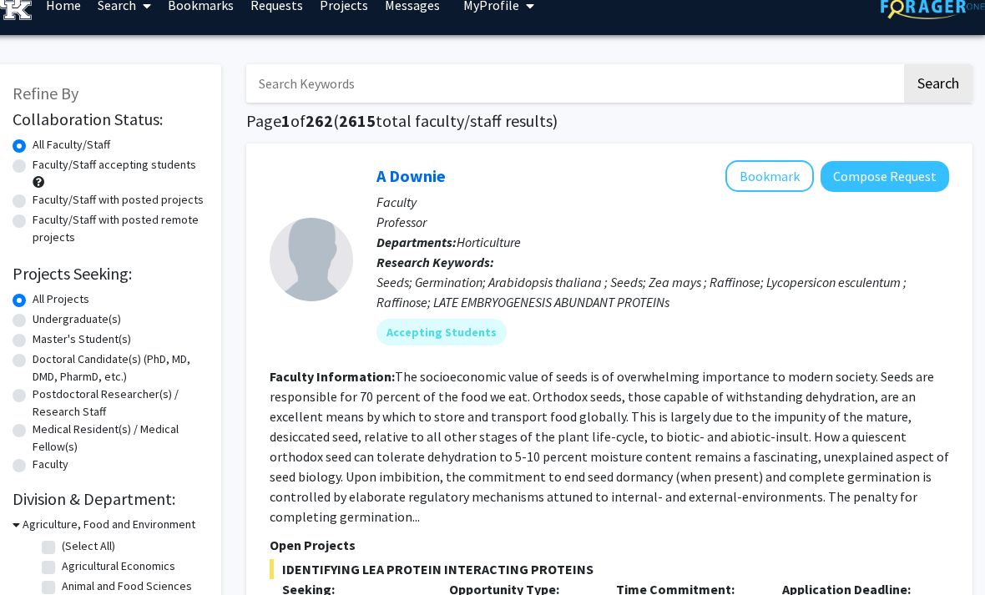
click at [704, 81] on input "Search Keywords" at bounding box center [573, 84] width 655 height 38
click at [749, 96] on input "Search Keywords" at bounding box center [573, 83] width 655 height 38
type input "international law"
click at [937, 82] on button "Search" at bounding box center [938, 83] width 68 height 38
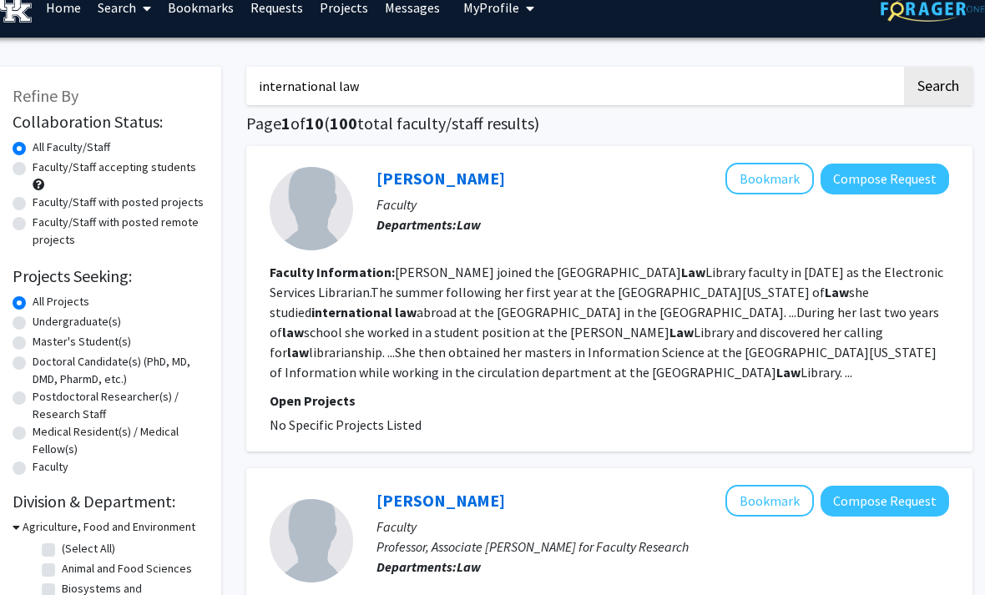
scroll to position [23, 17]
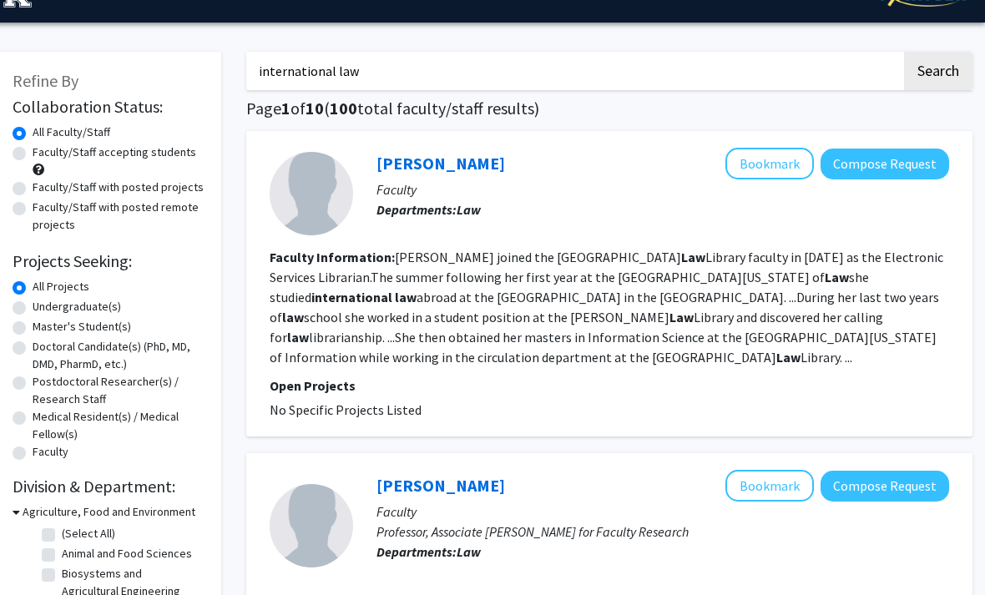
click at [187, 153] on label "Faculty/Staff accepting students" at bounding box center [115, 153] width 164 height 18
click at [43, 153] on input "Faculty/Staff accepting students" at bounding box center [38, 149] width 11 height 11
radio input "true"
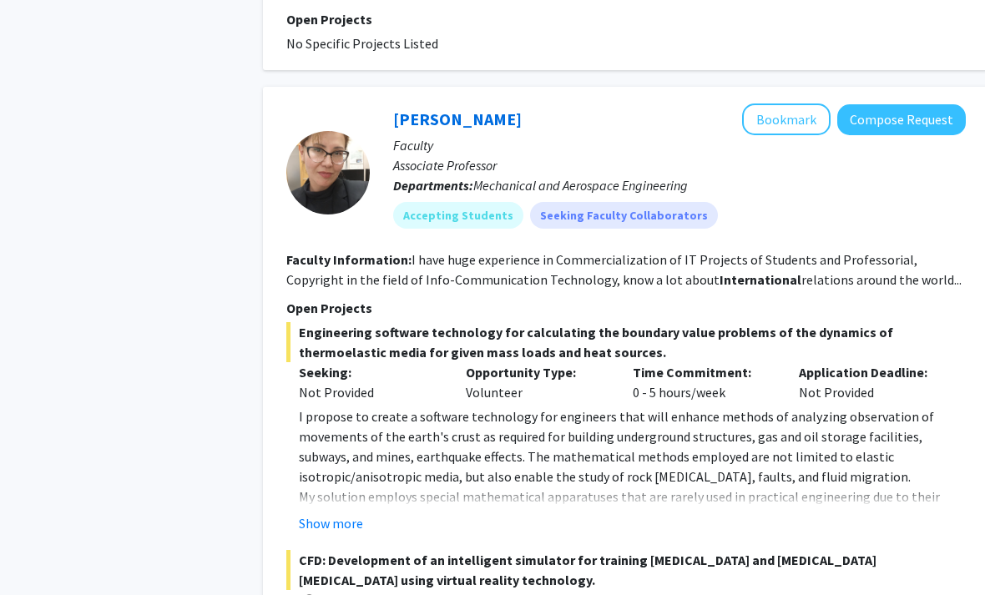
scroll to position [1092, 0]
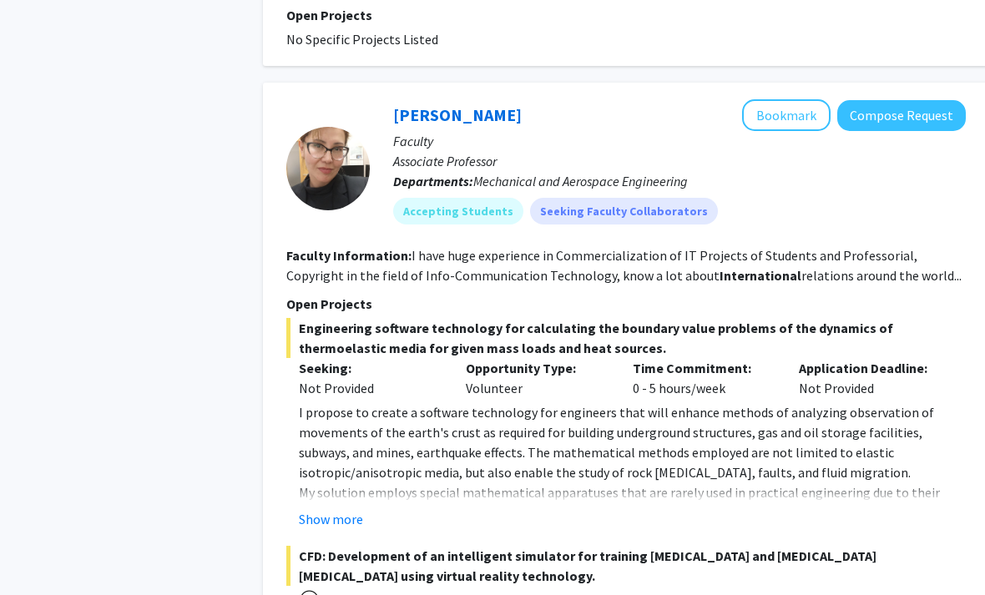
click at [804, 484] on fg-read-more "I propose to create a software technology for engineers that will enhance metho…" at bounding box center [625, 466] width 679 height 127
click at [803, 510] on div "Show more" at bounding box center [632, 520] width 667 height 20
click at [340, 510] on button "Show more" at bounding box center [331, 520] width 64 height 20
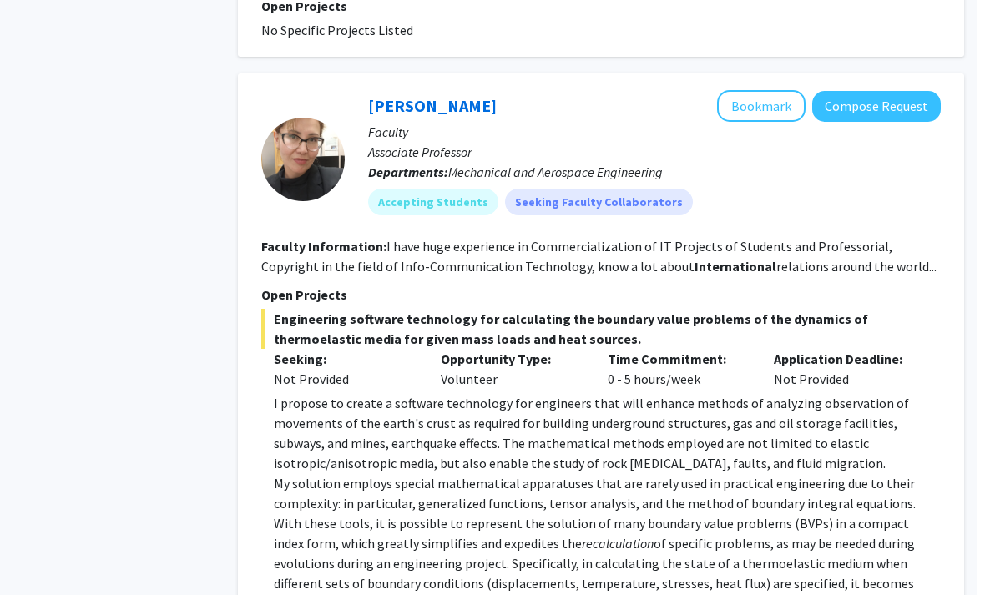
scroll to position [1060, 17]
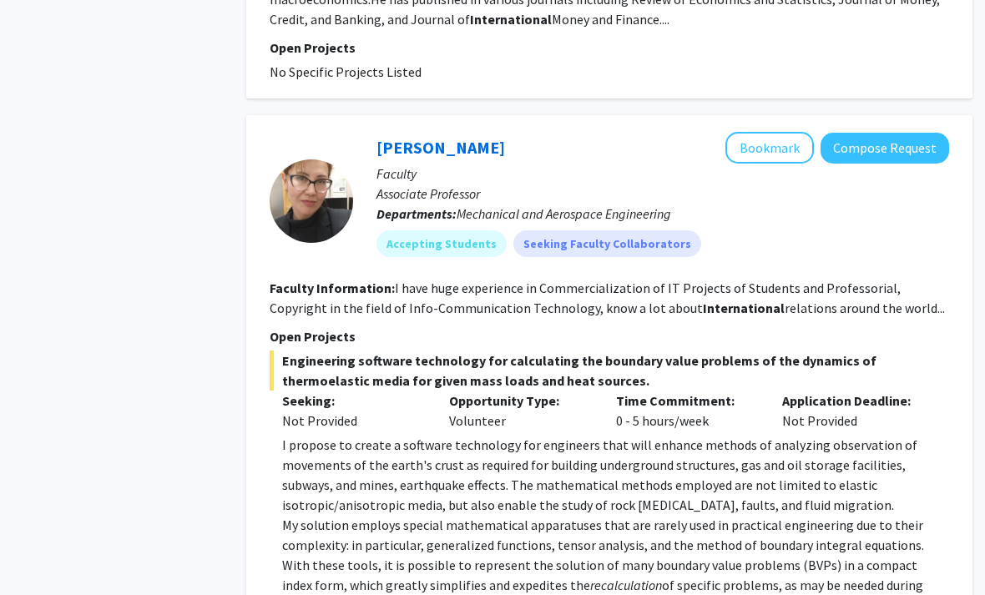
click at [774, 132] on button "Bookmark" at bounding box center [769, 148] width 88 height 32
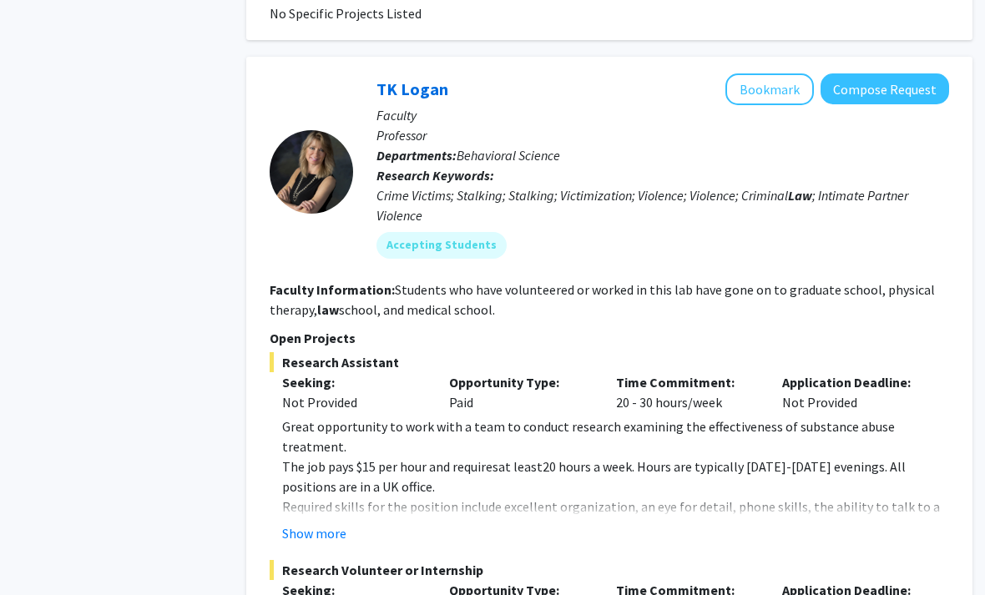
scroll to position [2781, 17]
click at [823, 497] on span "Required skills for the position include excellent organization, an eye for det…" at bounding box center [611, 525] width 658 height 57
click at [763, 73] on button "Bookmark" at bounding box center [769, 89] width 88 height 32
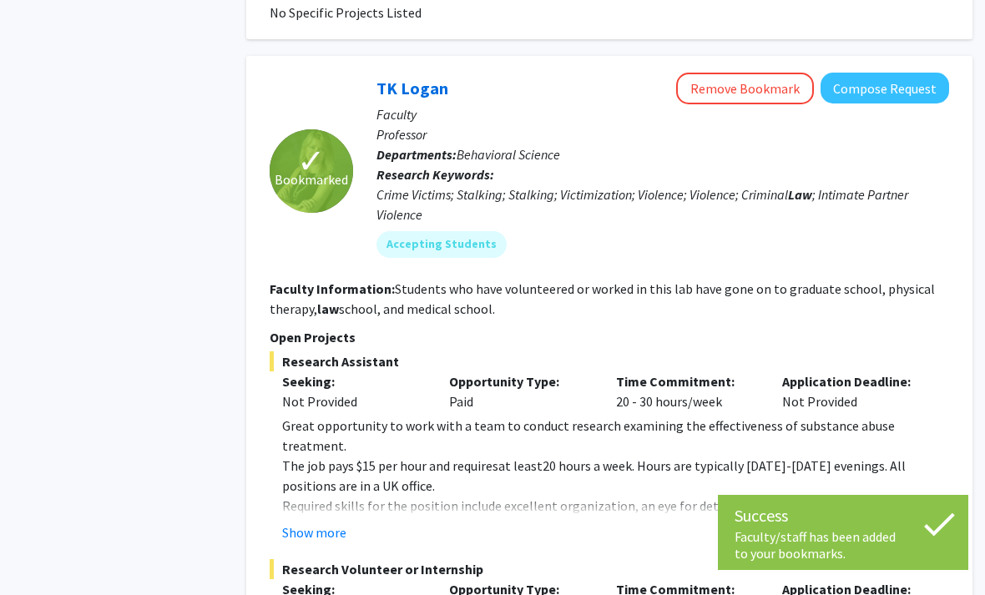
click at [342, 522] on button "Show more" at bounding box center [314, 532] width 64 height 20
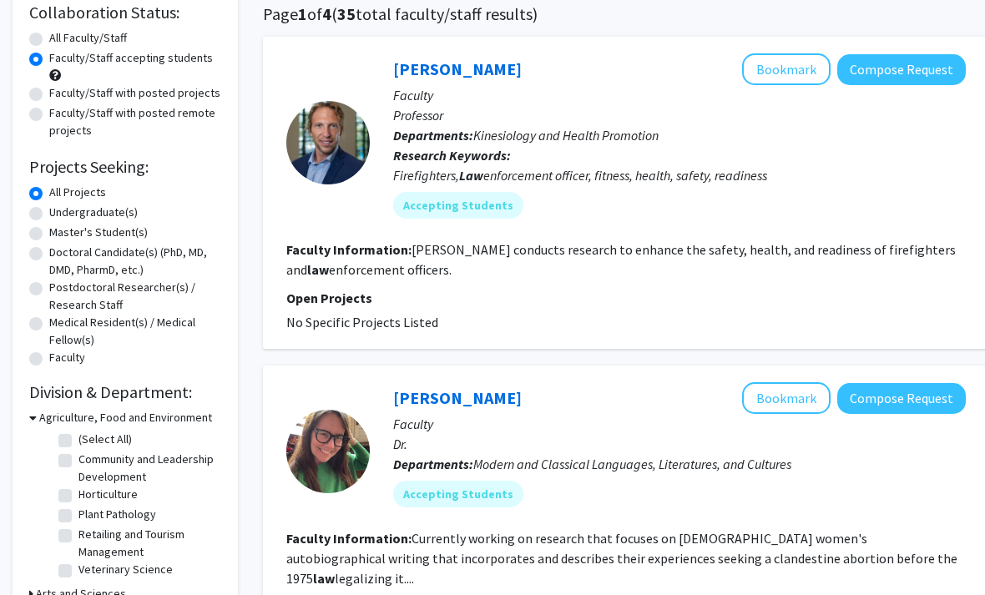
scroll to position [0, 0]
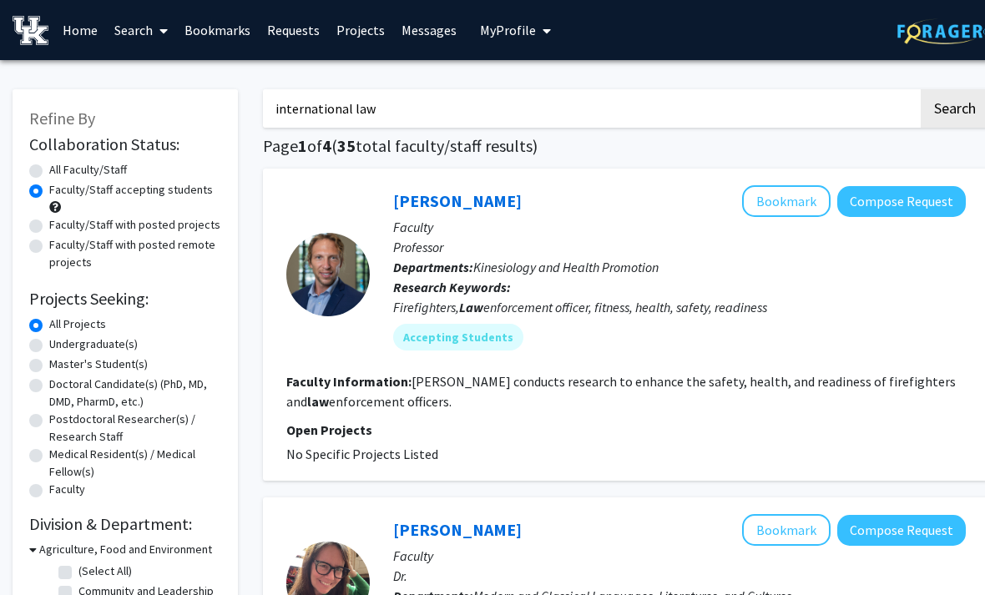
click at [734, 105] on input "international law" at bounding box center [590, 108] width 655 height 38
click at [744, 99] on input "international law" at bounding box center [590, 108] width 655 height 38
click at [742, 104] on input "international law" at bounding box center [590, 108] width 655 height 38
click at [744, 104] on input "international law" at bounding box center [590, 108] width 655 height 38
click at [751, 102] on input "international law" at bounding box center [590, 108] width 655 height 38
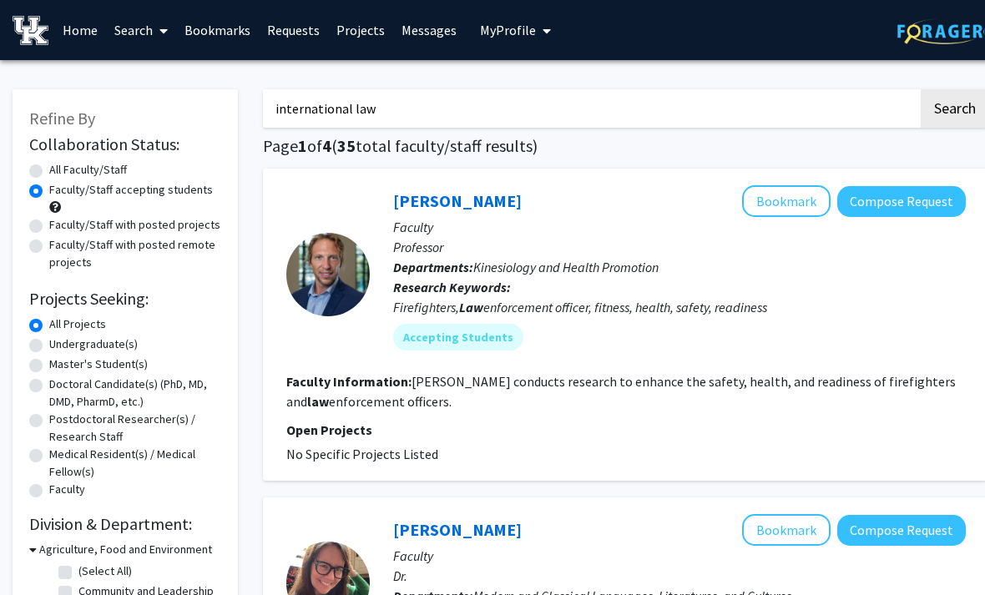
click at [819, 103] on input "international law" at bounding box center [590, 108] width 655 height 38
click at [811, 98] on input "international law" at bounding box center [590, 108] width 655 height 38
click at [813, 97] on input "international law" at bounding box center [590, 108] width 655 height 38
click at [810, 98] on input "international law" at bounding box center [590, 108] width 655 height 38
click at [629, 109] on input "Search Keywords" at bounding box center [590, 108] width 655 height 38
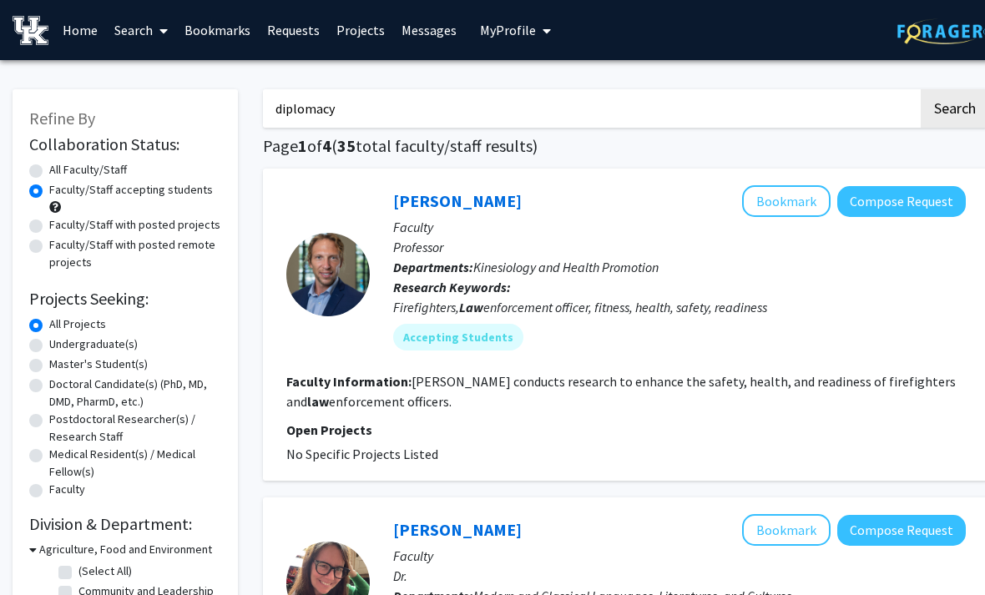
type input "diplomacy"
click at [954, 107] on button "Search" at bounding box center [955, 108] width 68 height 38
radio input "true"
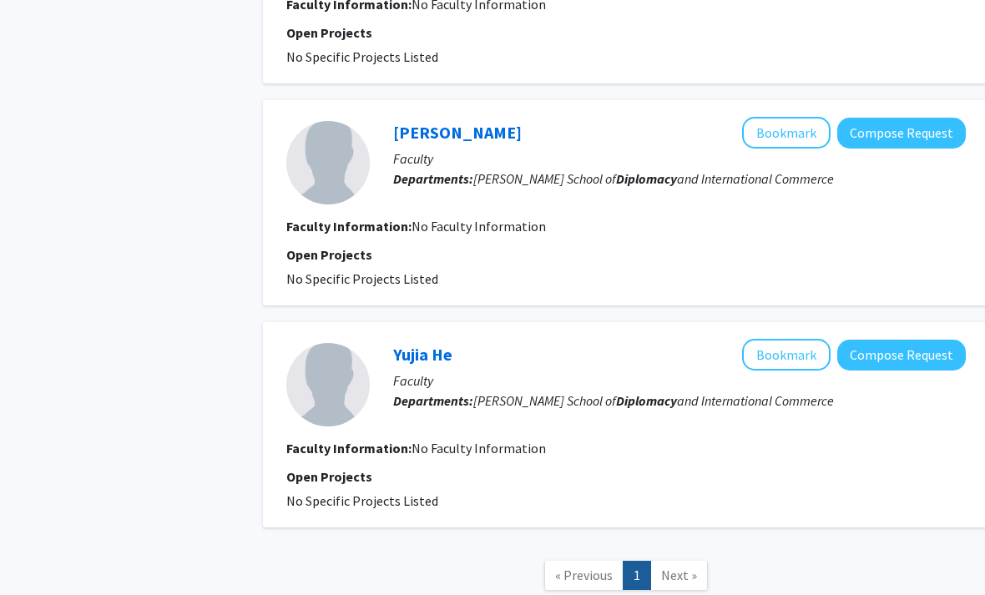
scroll to position [943, 0]
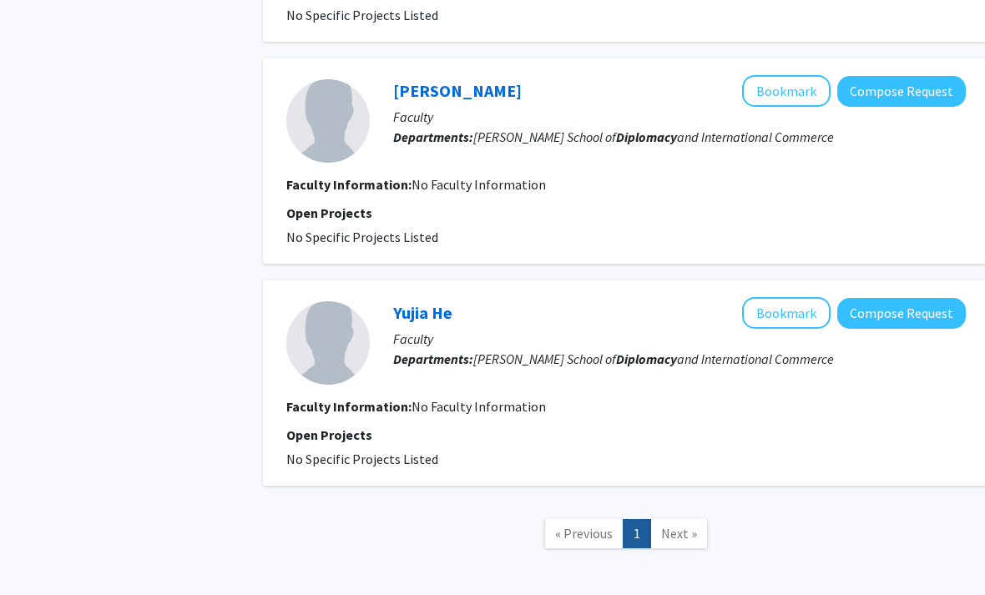
click at [694, 525] on span "Next »" at bounding box center [679, 533] width 36 height 17
click at [683, 525] on span "Next »" at bounding box center [679, 533] width 36 height 17
click at [693, 525] on span "Next »" at bounding box center [679, 533] width 36 height 17
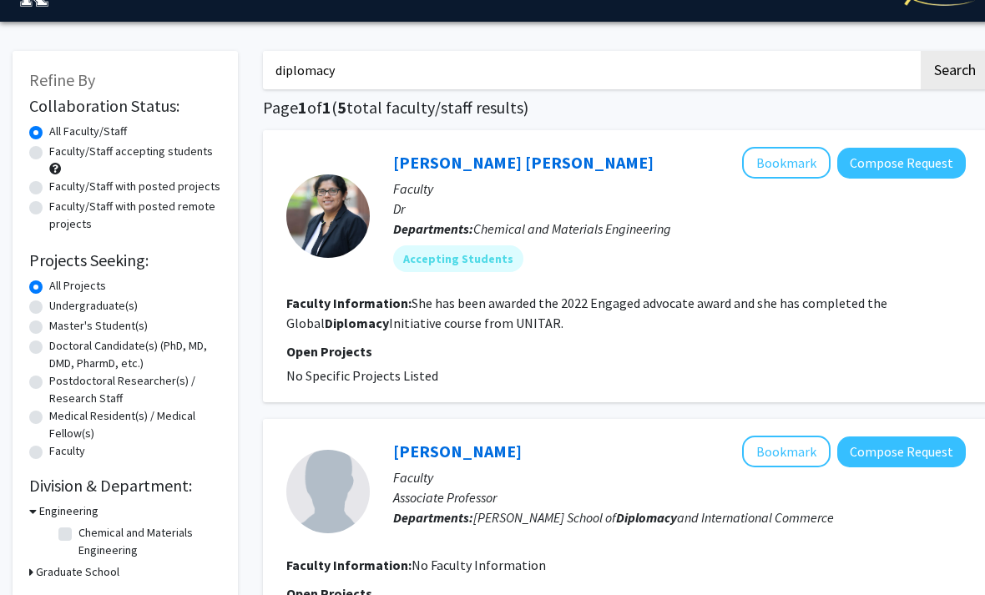
scroll to position [0, 0]
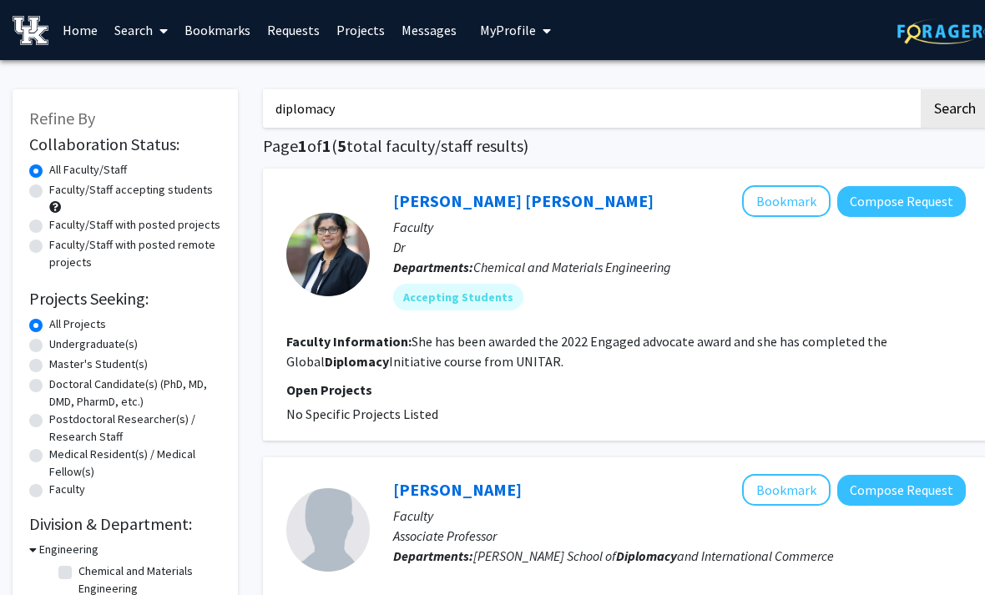
click at [629, 115] on input "diplomacy" at bounding box center [590, 108] width 655 height 38
click at [646, 114] on input "diplomacy" at bounding box center [590, 108] width 655 height 38
click at [663, 110] on input "diplomacy" at bounding box center [590, 108] width 655 height 38
click at [674, 108] on input "diplomacy" at bounding box center [590, 108] width 655 height 38
click at [954, 107] on button "Search" at bounding box center [955, 108] width 68 height 38
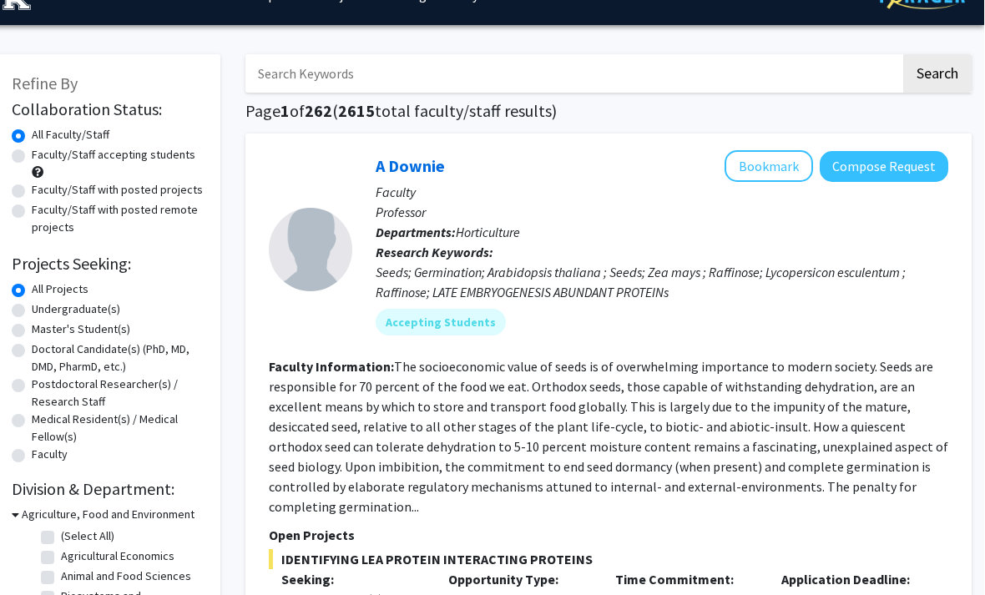
scroll to position [0, 17]
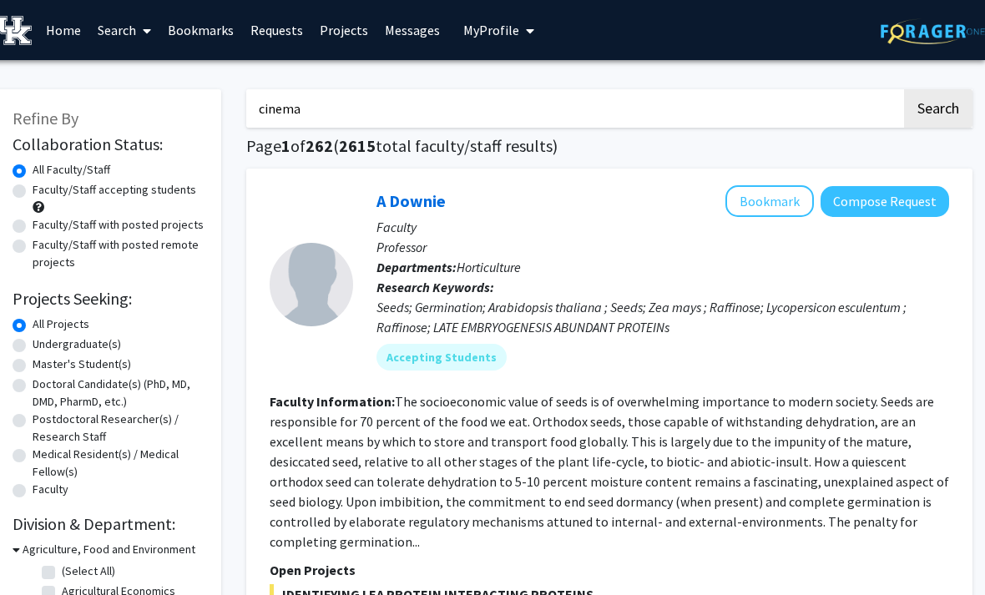
click at [937, 107] on button "Search" at bounding box center [938, 108] width 68 height 38
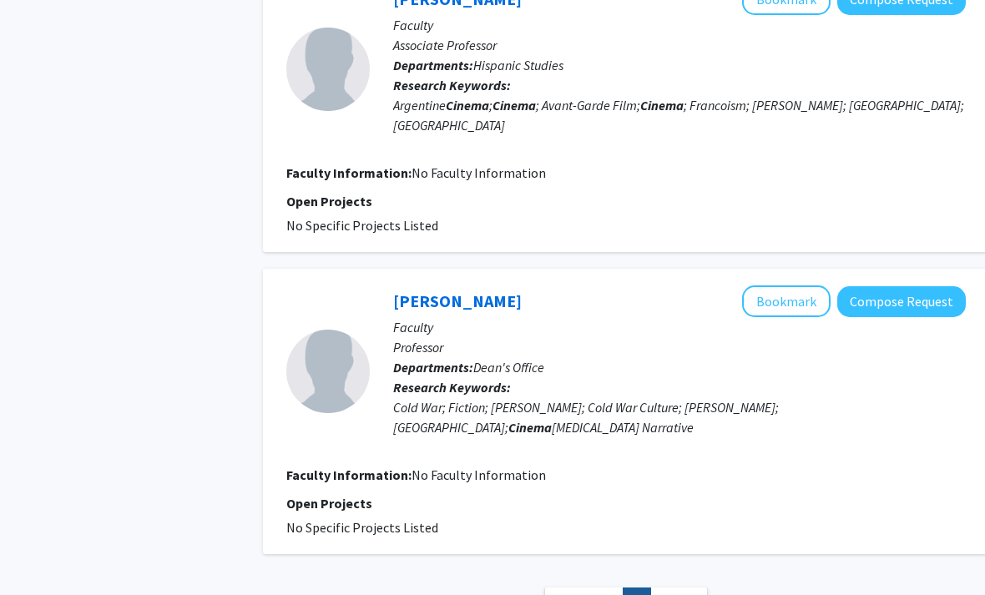
scroll to position [815, 0]
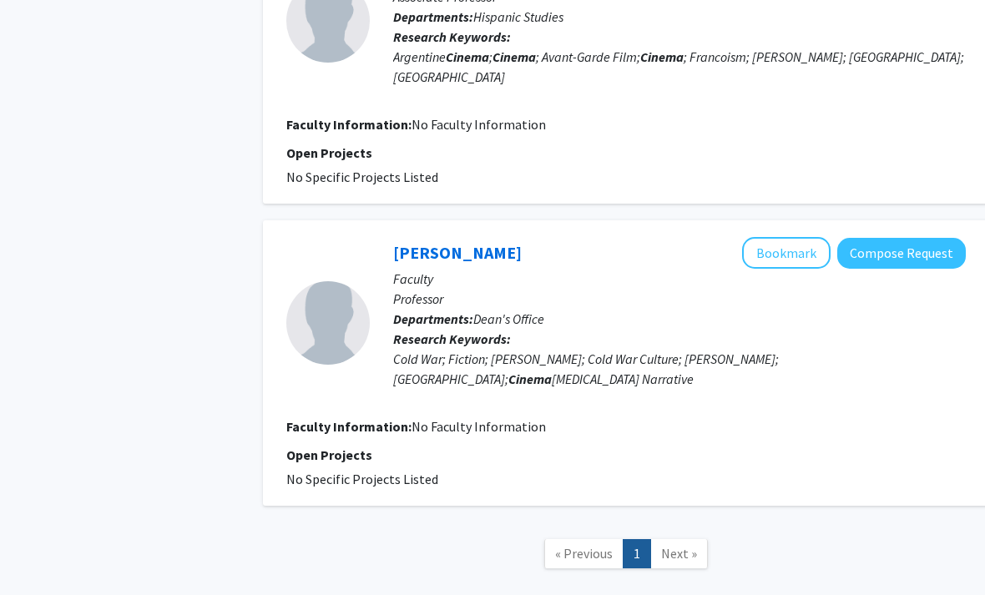
click at [696, 539] on link "Next »" at bounding box center [679, 553] width 58 height 29
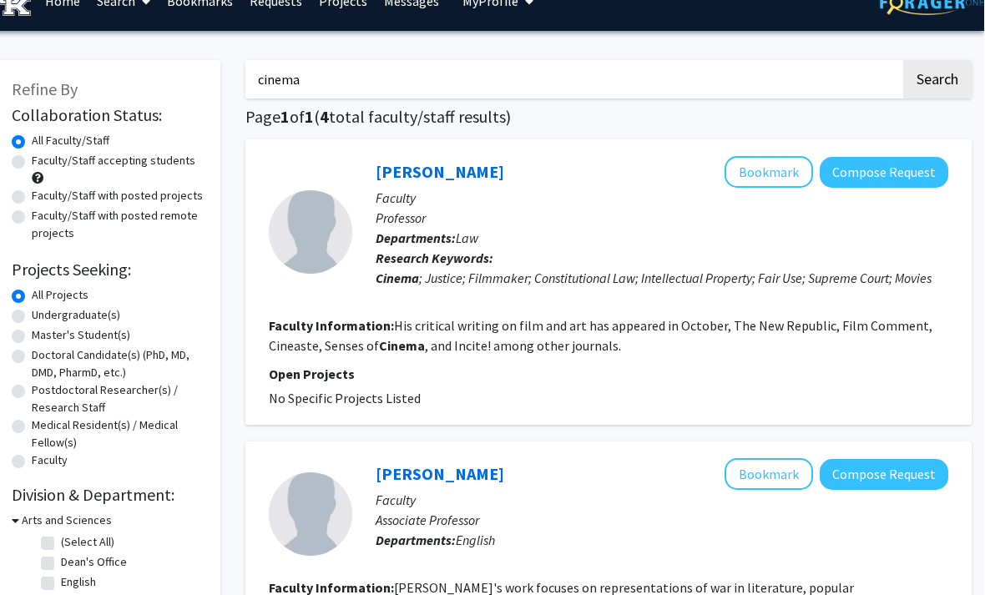
scroll to position [0, 17]
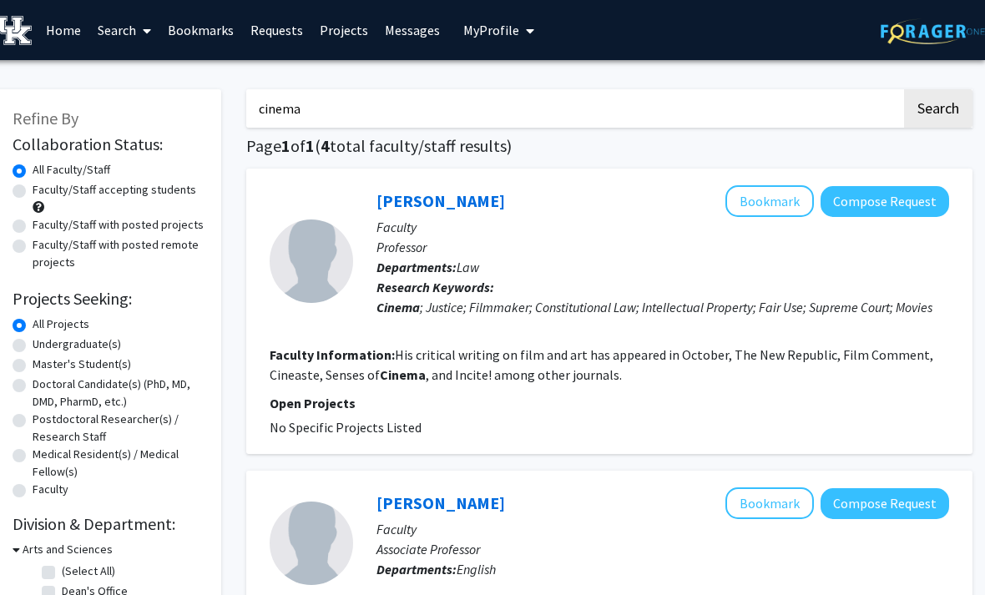
click at [339, 103] on input "cinema" at bounding box center [573, 108] width 655 height 38
click at [357, 107] on input "cinema" at bounding box center [573, 108] width 655 height 38
click at [361, 113] on input "cinema" at bounding box center [573, 108] width 655 height 38
type input "c"
click at [937, 107] on button "Search" at bounding box center [938, 108] width 68 height 38
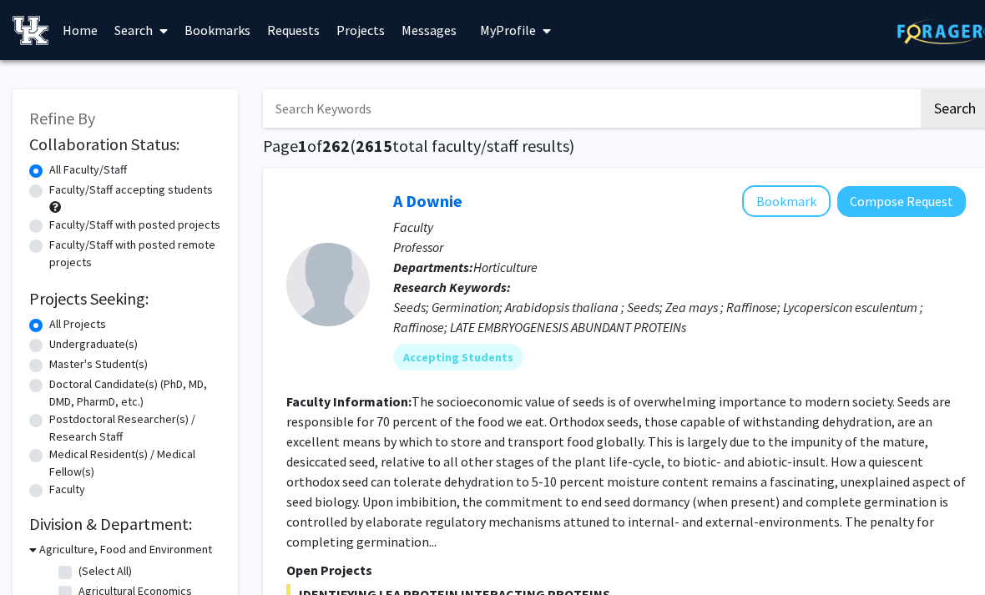
click at [196, 174] on div "All Faculty/Staff" at bounding box center [125, 171] width 192 height 20
click at [187, 194] on label "Faculty/Staff accepting students" at bounding box center [131, 190] width 164 height 18
click at [60, 192] on input "Faculty/Staff accepting students" at bounding box center [54, 186] width 11 height 11
radio input "true"
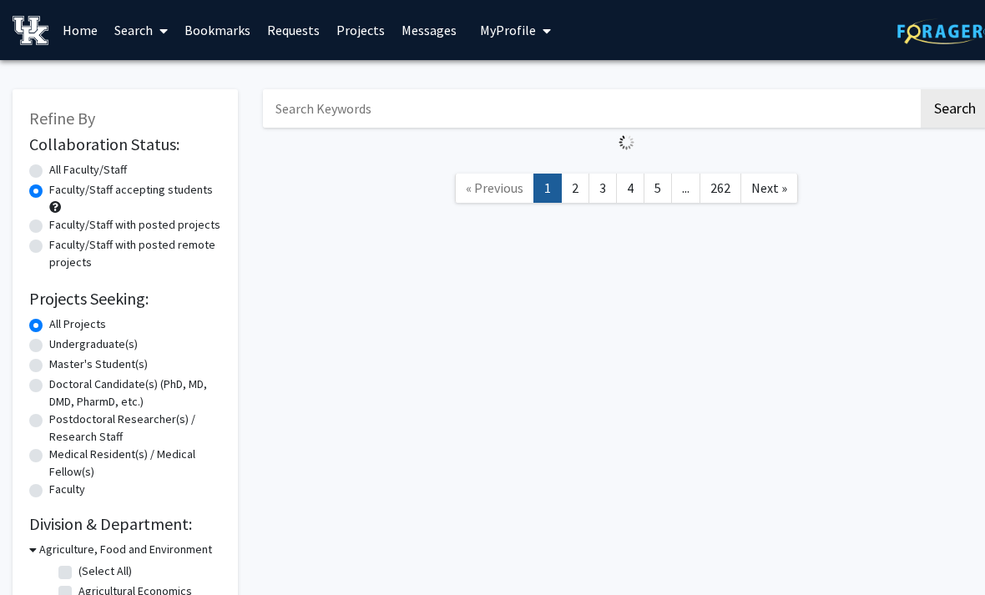
click at [186, 230] on label "Faculty/Staff with posted projects" at bounding box center [134, 225] width 171 height 18
click at [60, 227] on input "Faculty/Staff with posted projects" at bounding box center [54, 221] width 11 height 11
radio input "true"
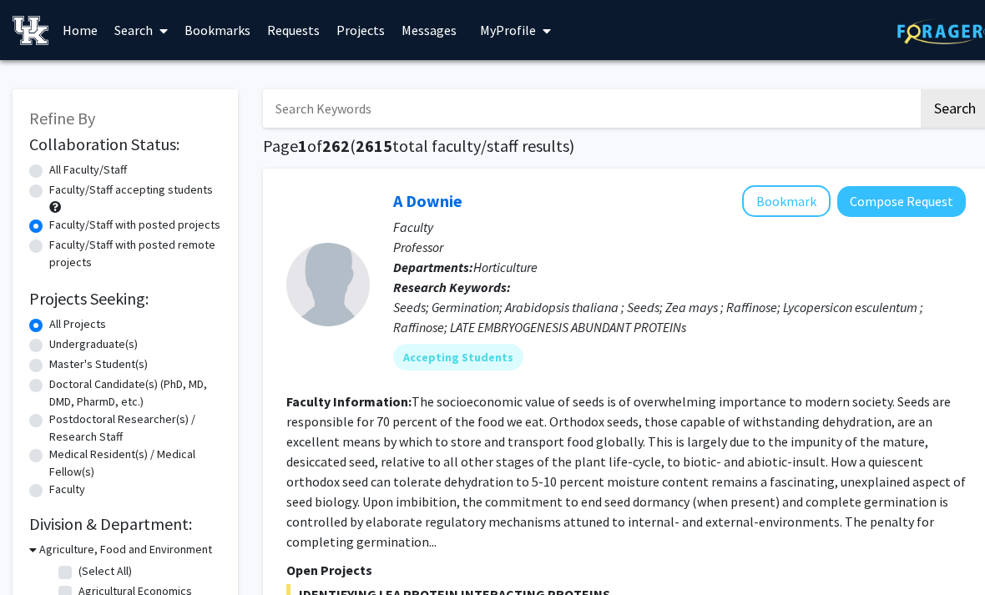
click at [193, 230] on label "Faculty/Staff with posted projects" at bounding box center [134, 225] width 171 height 18
click at [60, 227] on input "Faculty/Staff with posted projects" at bounding box center [54, 221] width 11 height 11
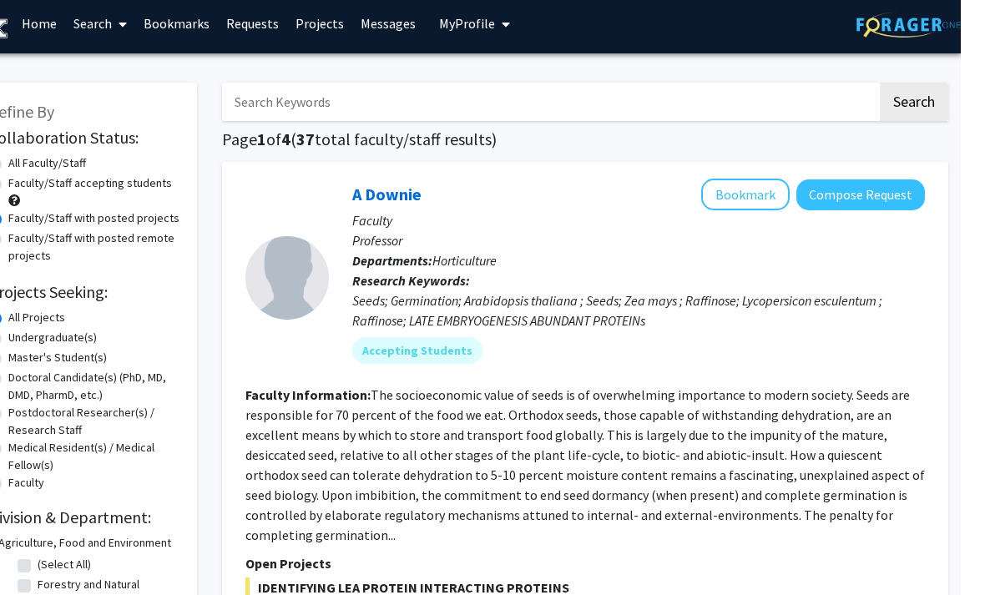
scroll to position [0, 17]
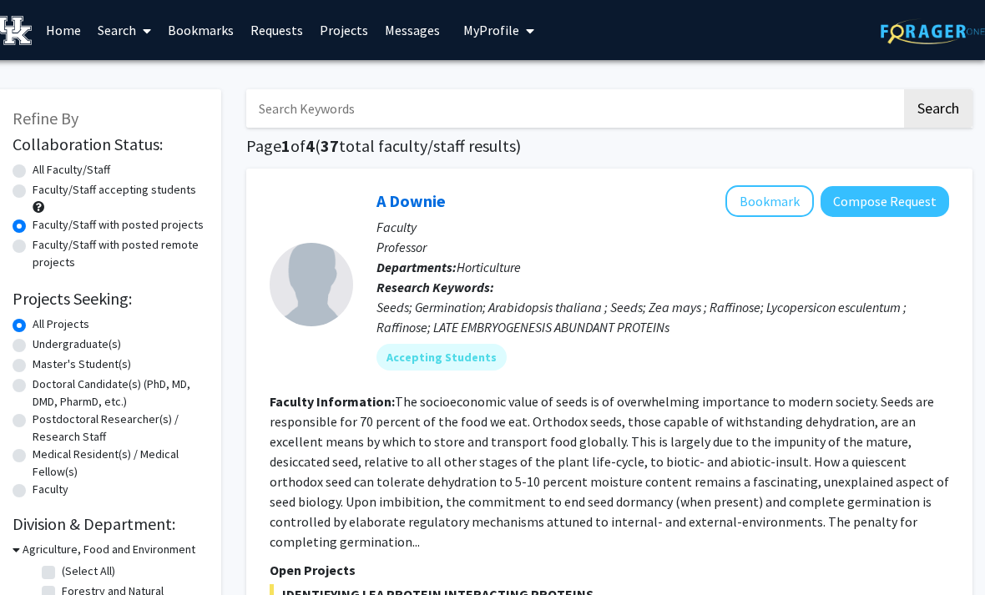
click at [900, 197] on button "Compose Request" at bounding box center [884, 201] width 129 height 31
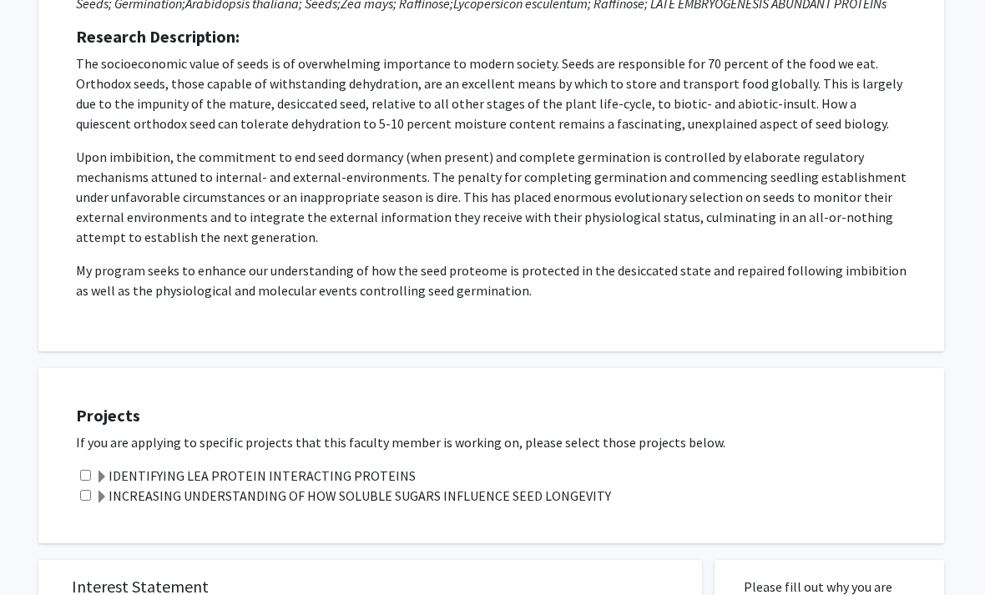
scroll to position [273, 15]
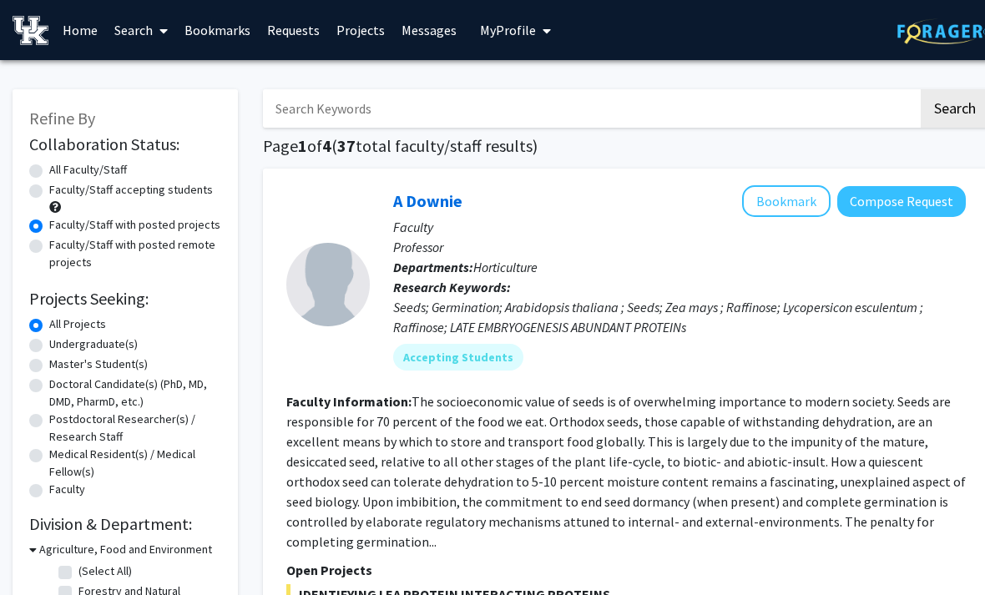
click at [984, 169] on div "A [PERSON_NAME] Bookmark Compose Request Faculty Professor Departments: Horticu…" at bounding box center [626, 584] width 726 height 831
click at [0, 263] on html "Skip navigation Home Search Bookmarks Requests Projects Messages My Profile [PE…" at bounding box center [492, 297] width 985 height 595
